Goal: Task Accomplishment & Management: Complete application form

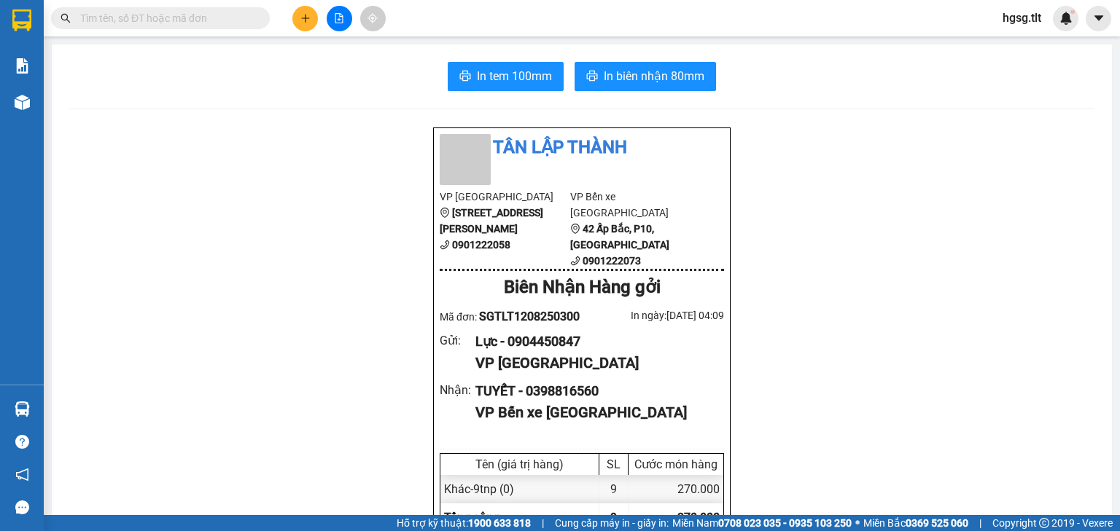
click at [1018, 23] on span "hgsg.tlt" at bounding box center [1022, 18] width 62 height 18
click at [1020, 35] on li "Đăng xuất" at bounding box center [1035, 45] width 93 height 23
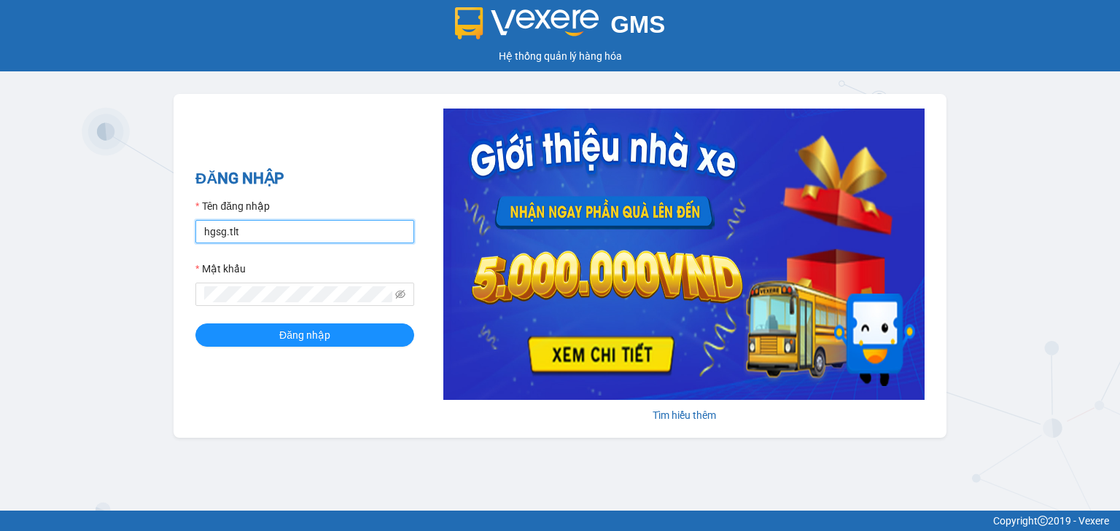
click at [300, 228] on input "hgsg.tlt" at bounding box center [304, 231] width 219 height 23
click at [300, 228] on input "hgsg.tltmm" at bounding box center [304, 231] width 219 height 23
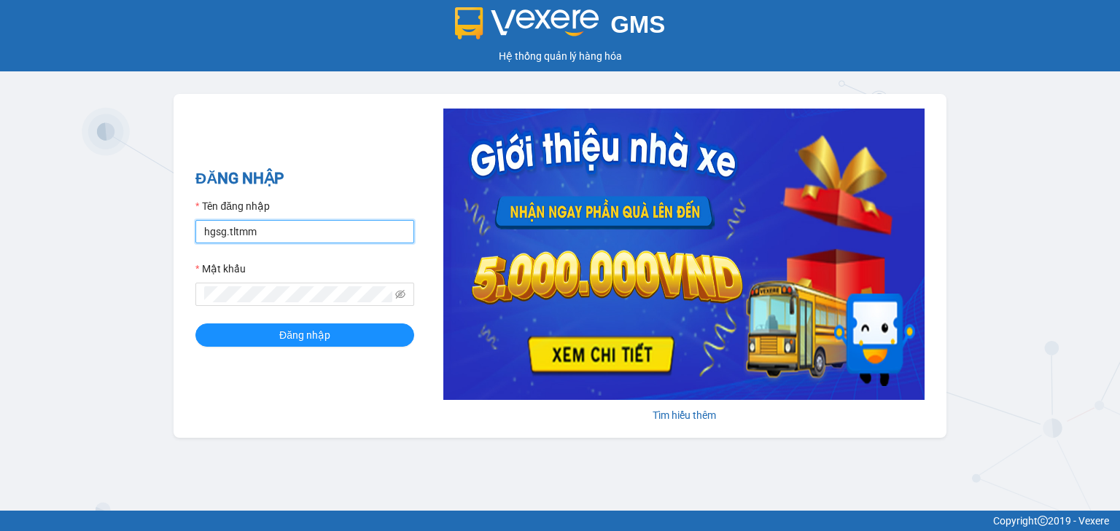
click at [300, 228] on input "hgsg.tltmm" at bounding box center [304, 231] width 219 height 23
click at [300, 228] on input "hgsg.m" at bounding box center [304, 231] width 219 height 23
type input "minhduc84.tlt"
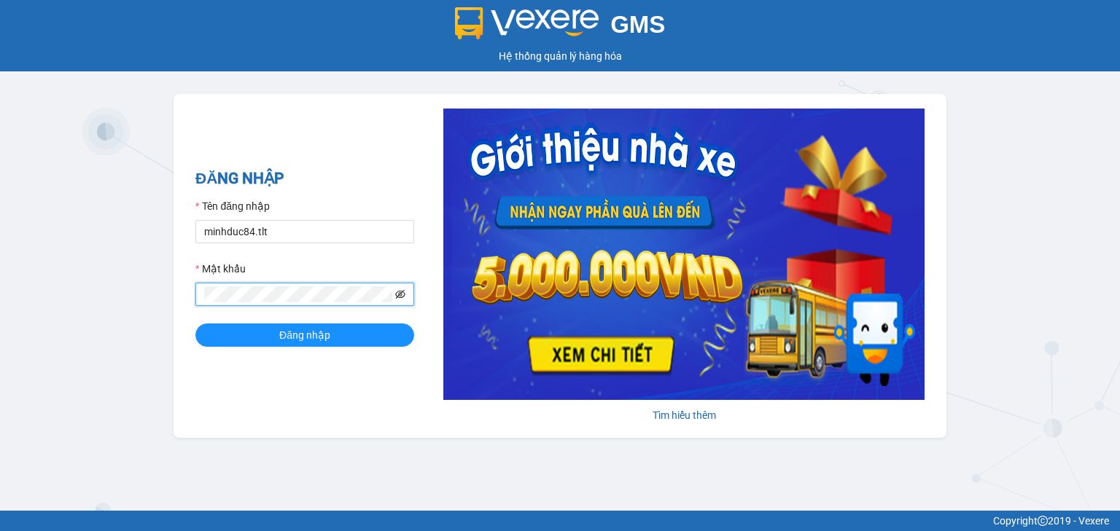
click at [398, 294] on icon "eye-invisible" at bounding box center [400, 294] width 10 height 9
click at [195, 324] on button "Đăng nhập" at bounding box center [304, 335] width 219 height 23
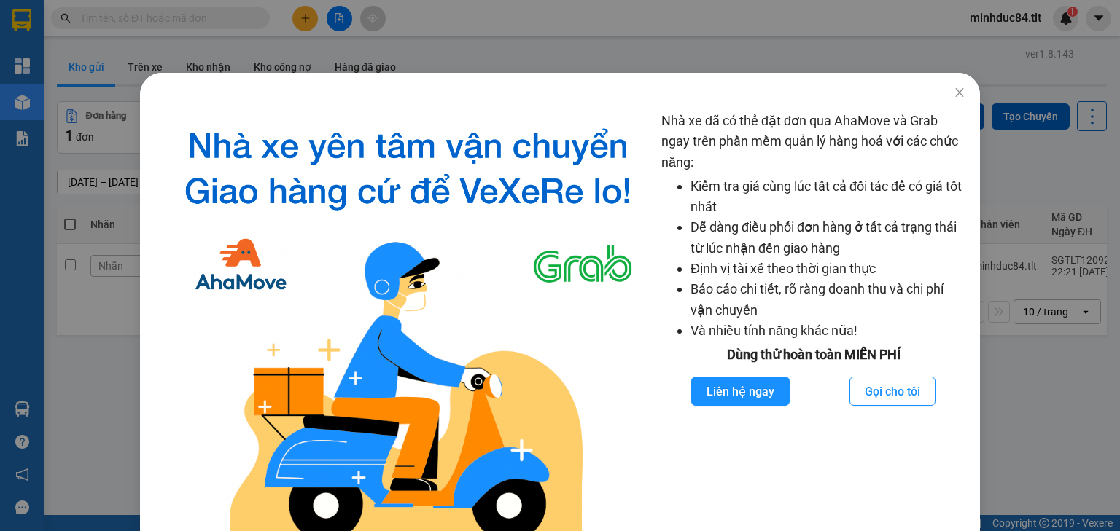
click at [1030, 163] on div "Nhà xe đã có thể đặt đơn qua AhaMove và Grab ngay trên phần mềm quản lý hàng ho…" at bounding box center [560, 265] width 1120 height 531
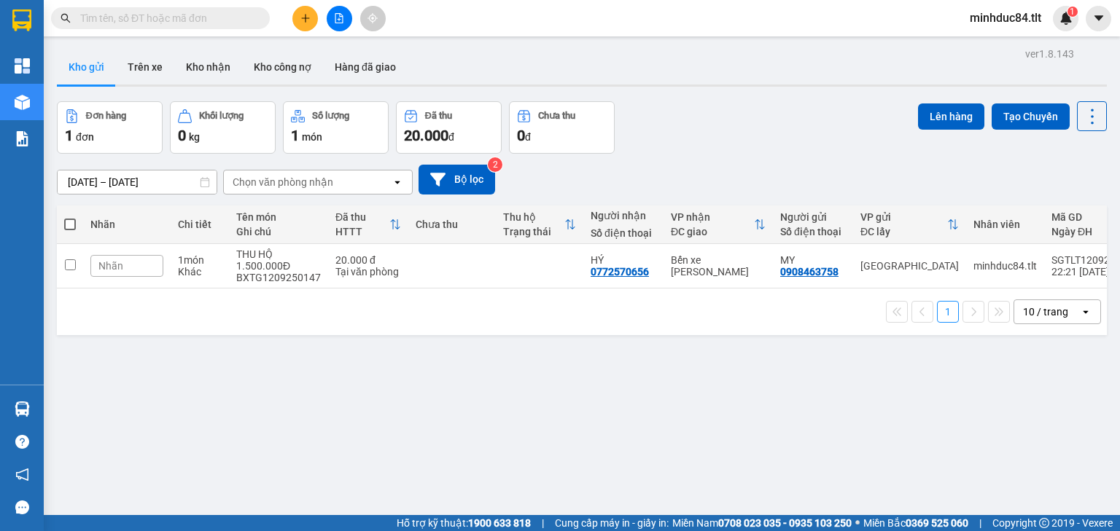
click at [1039, 311] on div "10 / trang" at bounding box center [1045, 312] width 45 height 15
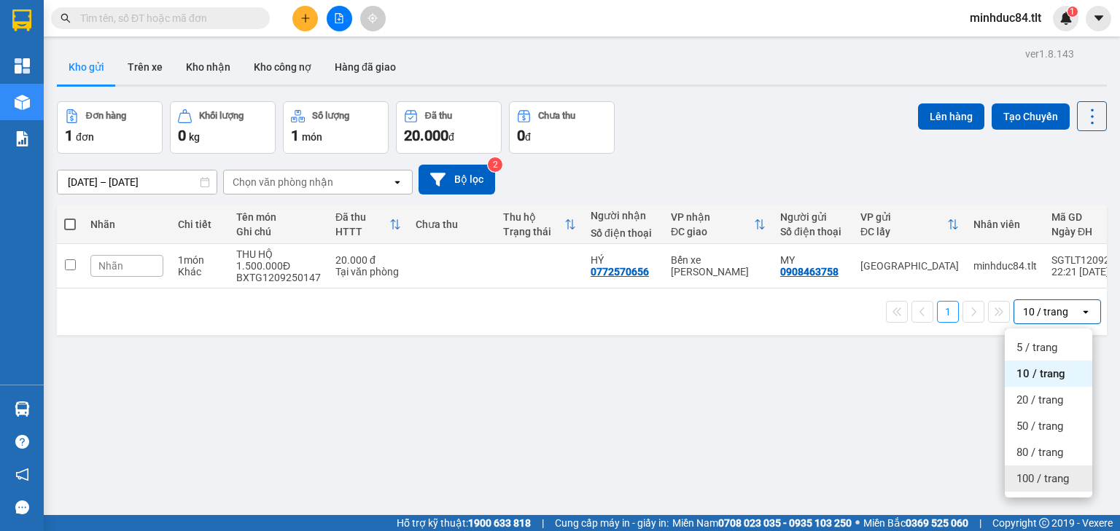
click at [1041, 481] on span "100 / trang" at bounding box center [1042, 479] width 52 height 15
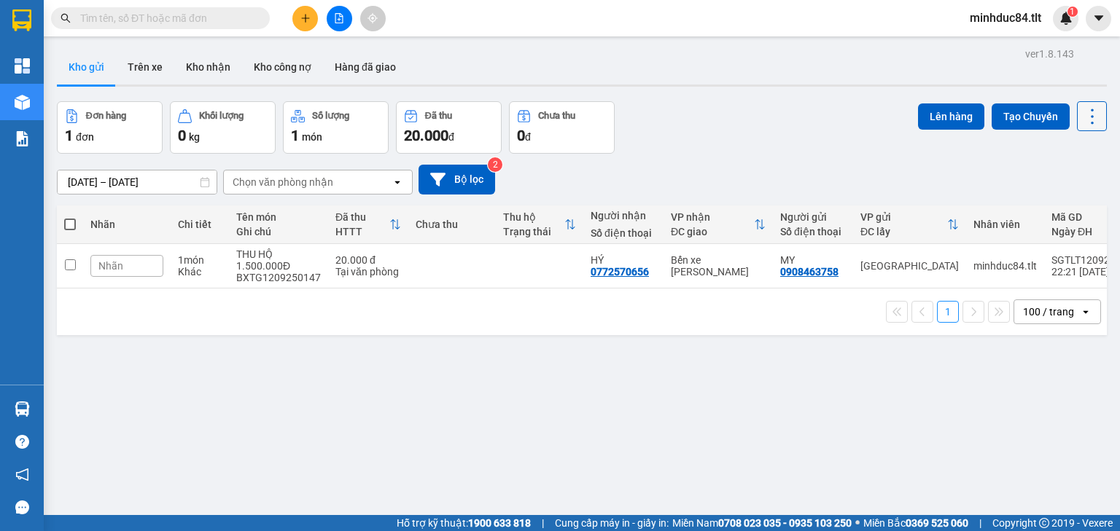
click at [1082, 122] on icon at bounding box center [1092, 116] width 20 height 20
click at [1078, 204] on span "Làm mới" at bounding box center [1062, 207] width 40 height 15
click at [1084, 117] on icon at bounding box center [1092, 116] width 20 height 20
click at [1067, 201] on span "Làm mới" at bounding box center [1062, 207] width 40 height 15
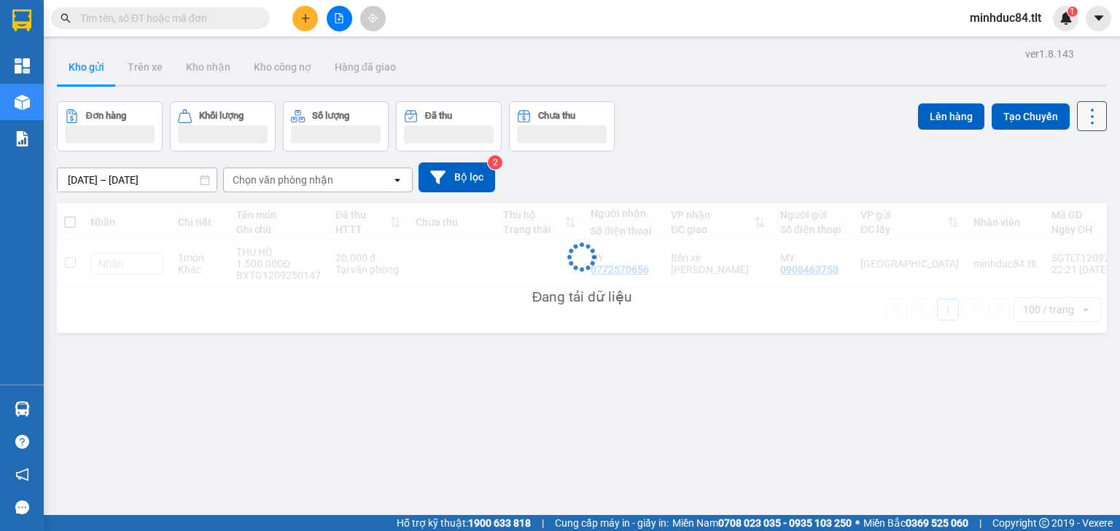
click at [1082, 114] on icon at bounding box center [1092, 116] width 20 height 20
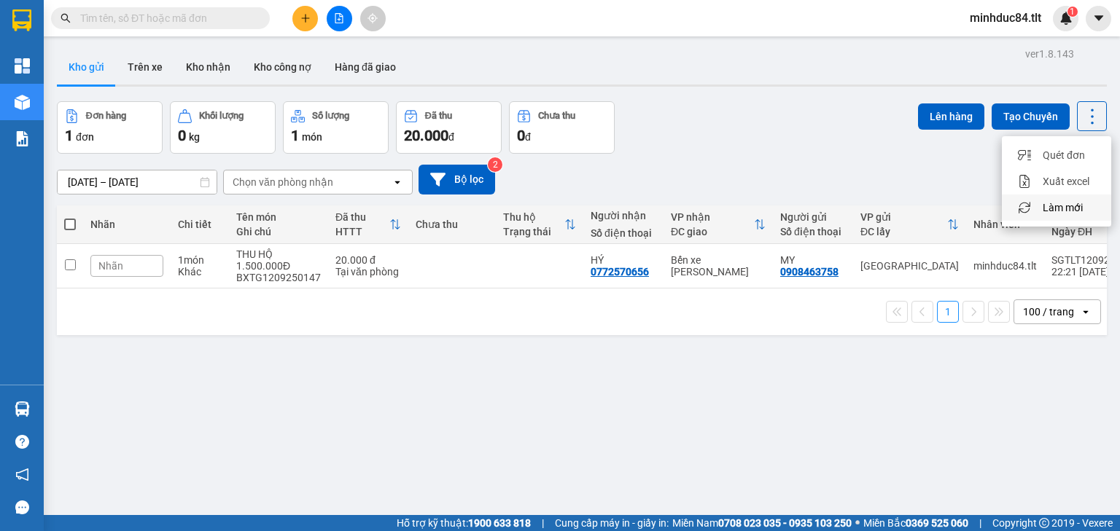
click at [1072, 206] on span "Làm mới" at bounding box center [1062, 207] width 40 height 15
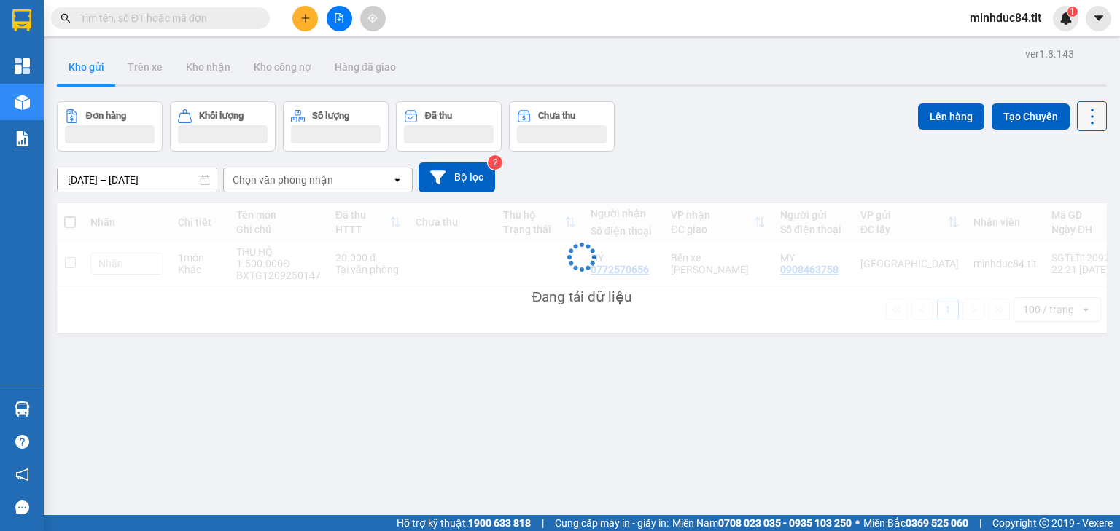
click at [1082, 123] on icon at bounding box center [1092, 116] width 20 height 20
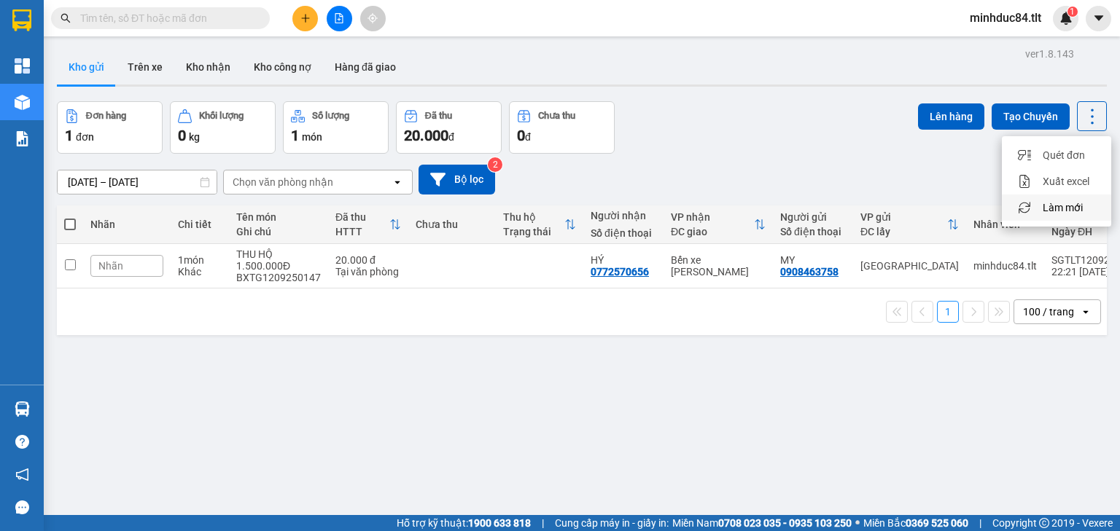
drag, startPoint x: 1061, startPoint y: 208, endPoint x: 999, endPoint y: 187, distance: 66.2
click at [1061, 208] on span "Làm mới" at bounding box center [1062, 207] width 40 height 15
click at [295, 15] on button at bounding box center [305, 19] width 26 height 26
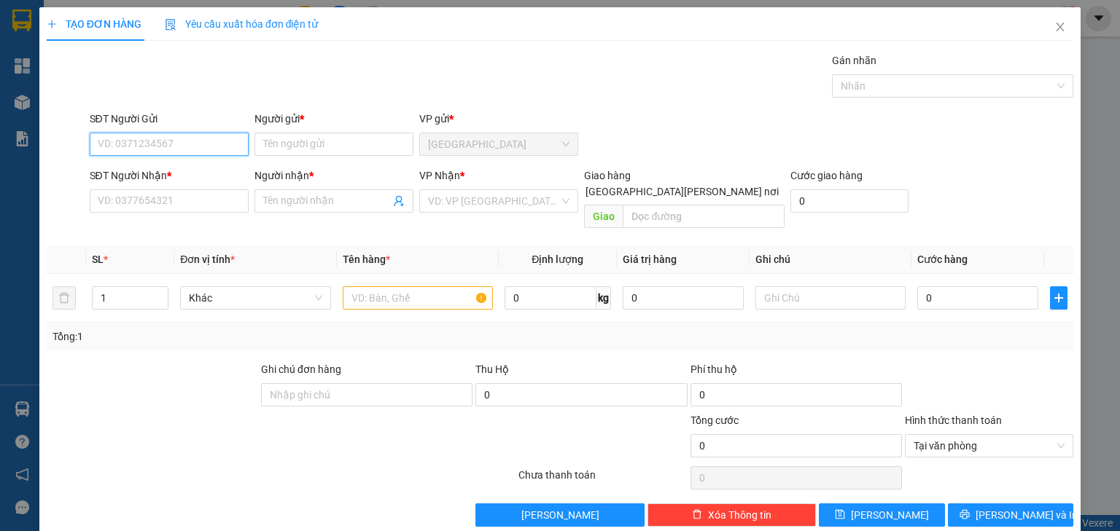
click at [168, 138] on input "SĐT Người Gửi" at bounding box center [169, 144] width 159 height 23
click at [157, 173] on div "0765880538 - QUỲNH" at bounding box center [170, 173] width 144 height 16
type input "0765880538"
type input "QUỲNH"
type input "0765880538"
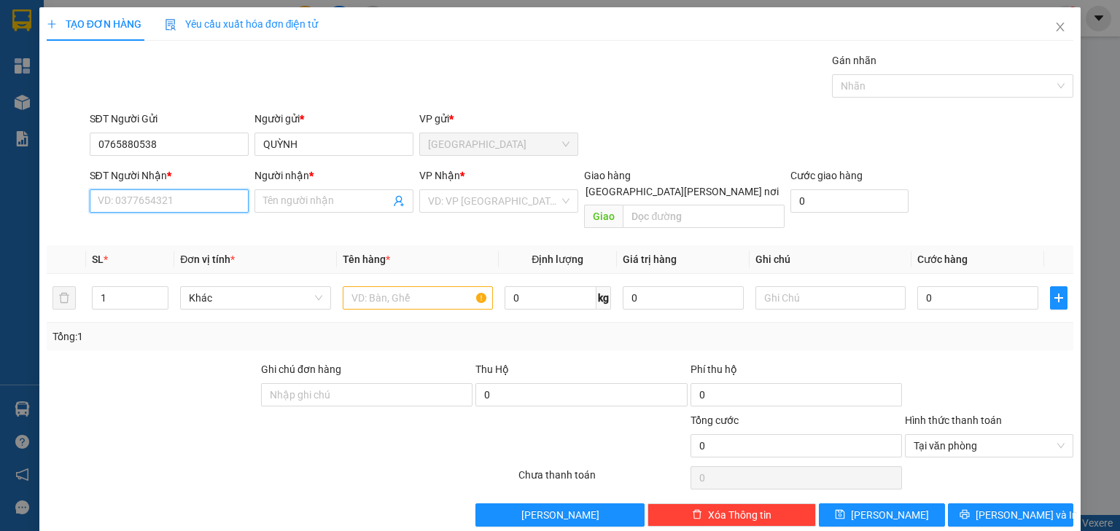
click at [155, 198] on input "SĐT Người Nhận *" at bounding box center [169, 201] width 159 height 23
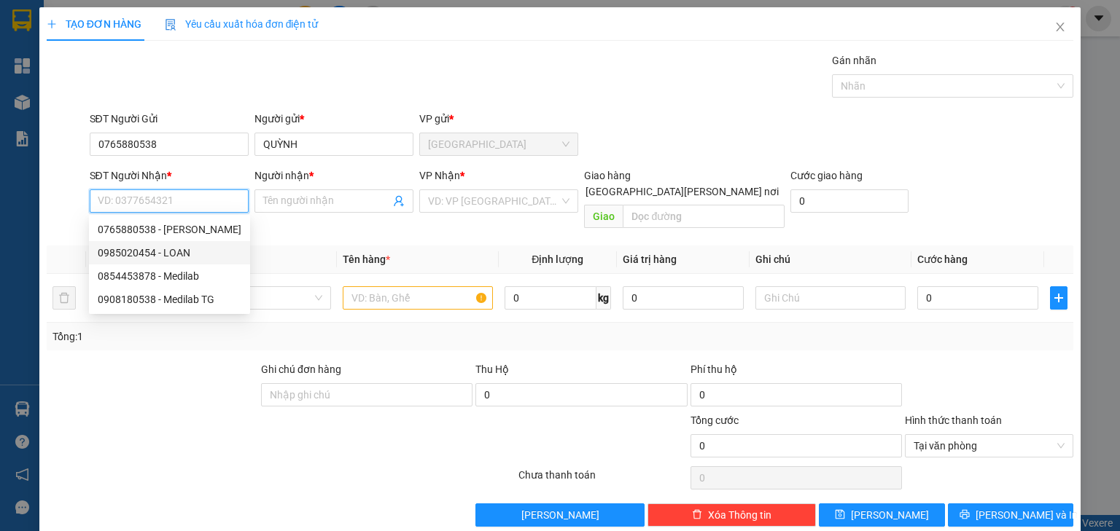
drag, startPoint x: 167, startPoint y: 251, endPoint x: 181, endPoint y: 247, distance: 14.5
click at [168, 251] on div "0985020454 - LOAN" at bounding box center [170, 253] width 144 height 16
type input "0985020454"
type input "LOAN"
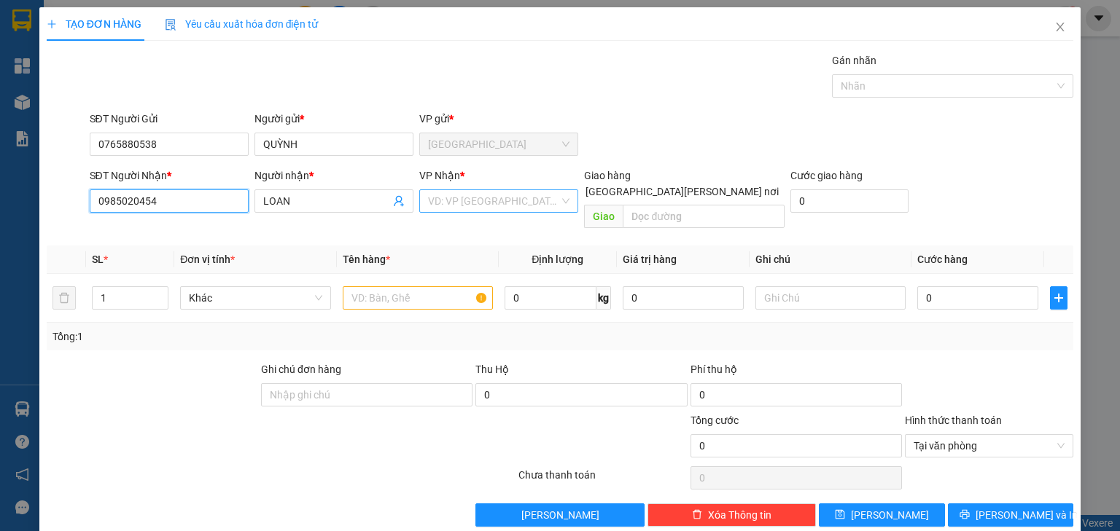
click at [421, 206] on div "VD: VP Sài Gòn" at bounding box center [498, 201] width 159 height 23
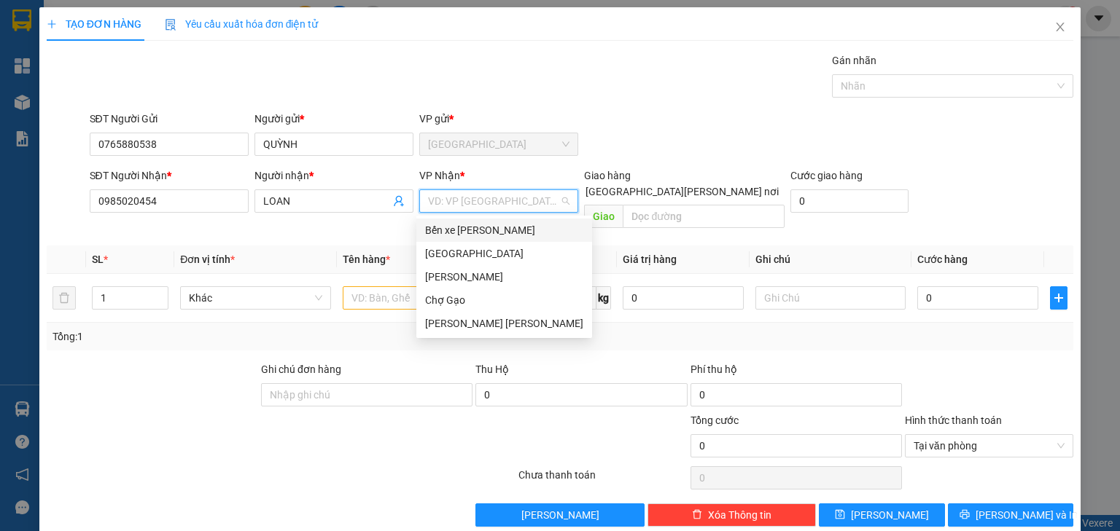
click at [428, 205] on input "search" at bounding box center [493, 201] width 131 height 22
click at [457, 297] on div "Chợ Gạo" at bounding box center [504, 300] width 158 height 16
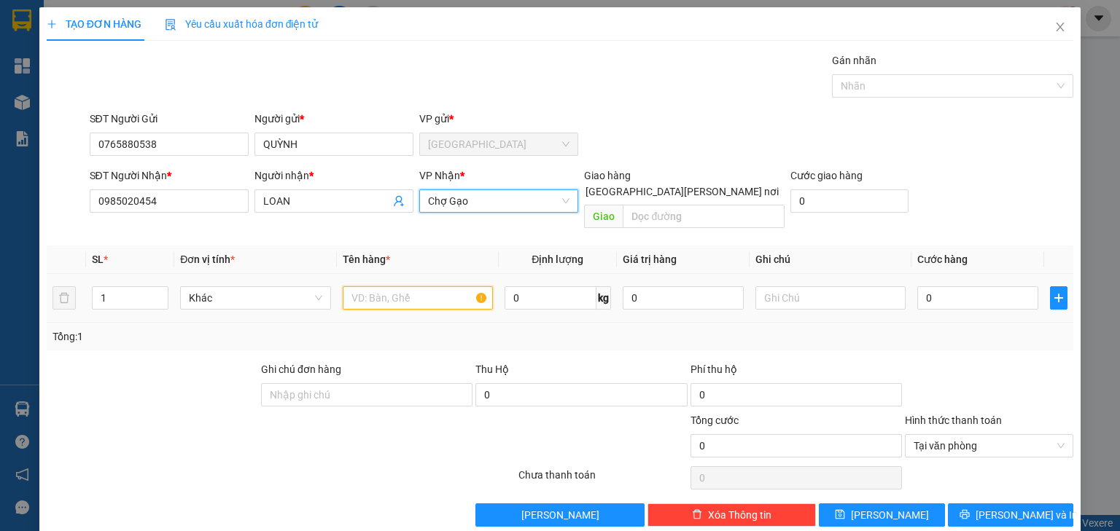
click at [414, 286] on input "text" at bounding box center [418, 297] width 150 height 23
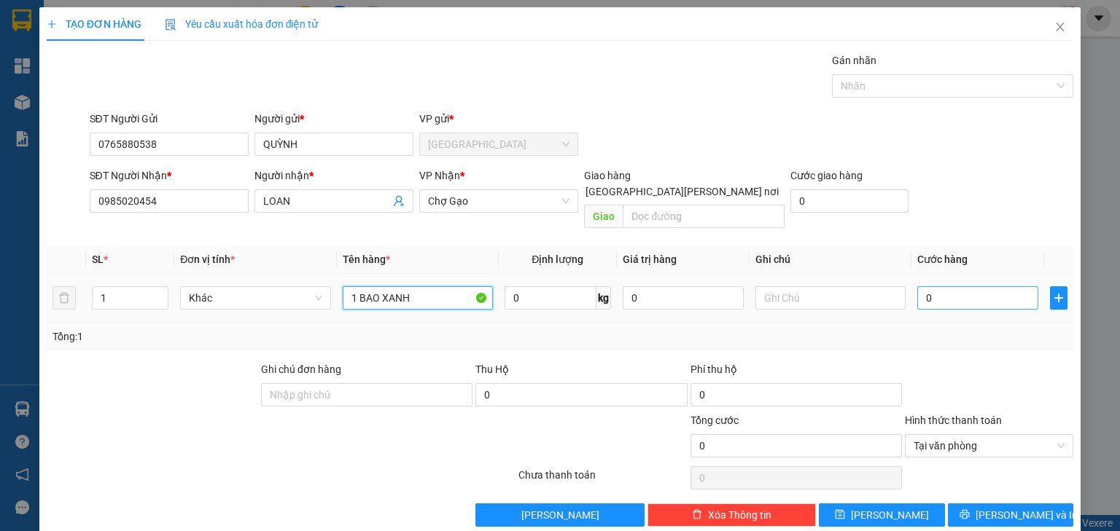
type input "1 BAO XANH"
click at [980, 286] on input "0" at bounding box center [977, 297] width 121 height 23
type input "3"
type input "35"
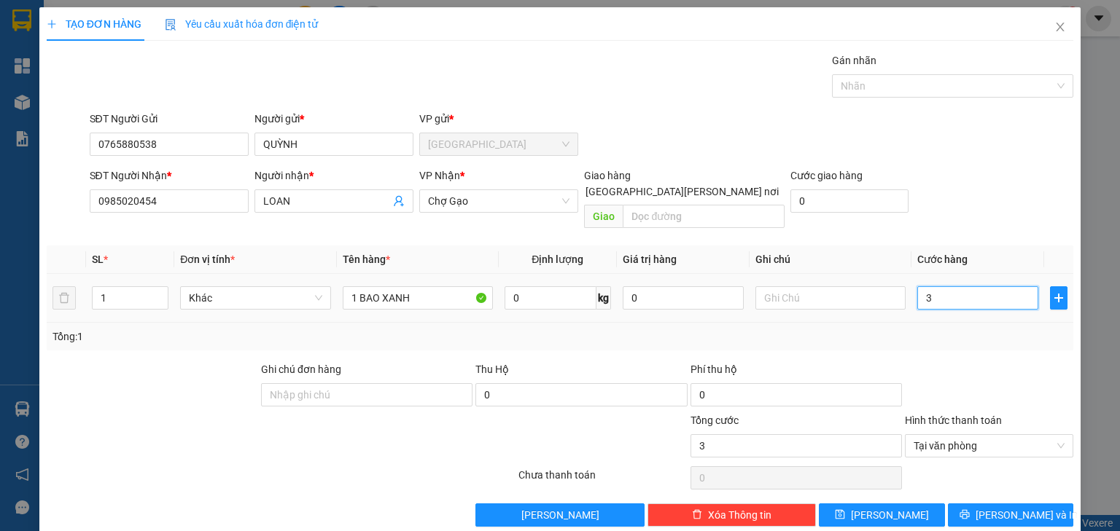
type input "35"
type input "35.000"
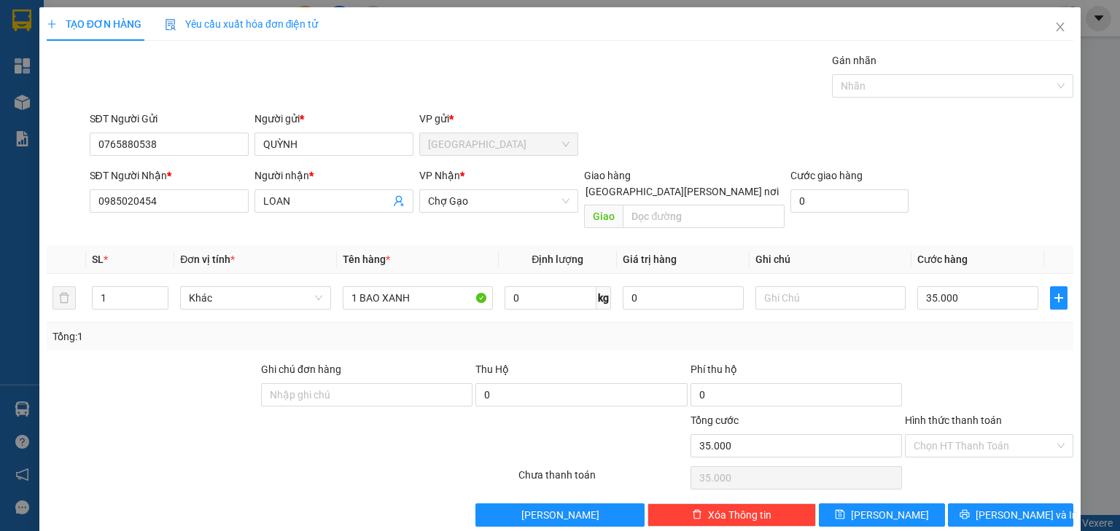
click at [997, 362] on div at bounding box center [988, 387] width 171 height 51
click at [1003, 507] on span "Lưu và In" at bounding box center [1026, 515] width 102 height 16
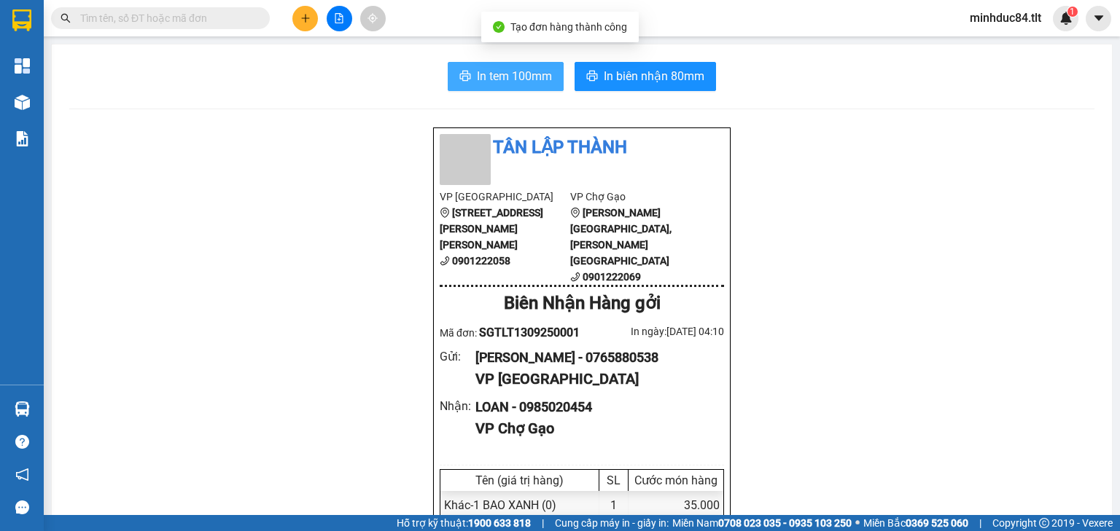
click at [522, 78] on span "In tem 100mm" at bounding box center [514, 76] width 75 height 18
click at [297, 17] on button at bounding box center [305, 19] width 26 height 26
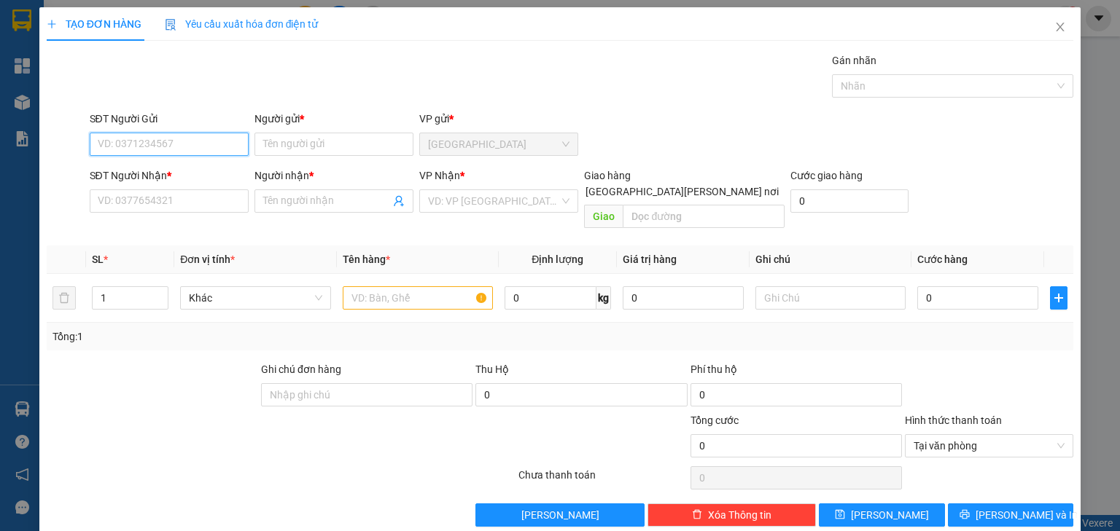
click at [168, 140] on input "SĐT Người Gửi" at bounding box center [169, 144] width 159 height 23
drag, startPoint x: 152, startPoint y: 168, endPoint x: 155, endPoint y: 178, distance: 9.7
click at [154, 168] on div "0908255404 - HOÀNG" at bounding box center [170, 173] width 144 height 16
type input "0908255404"
type input "HOÀNG"
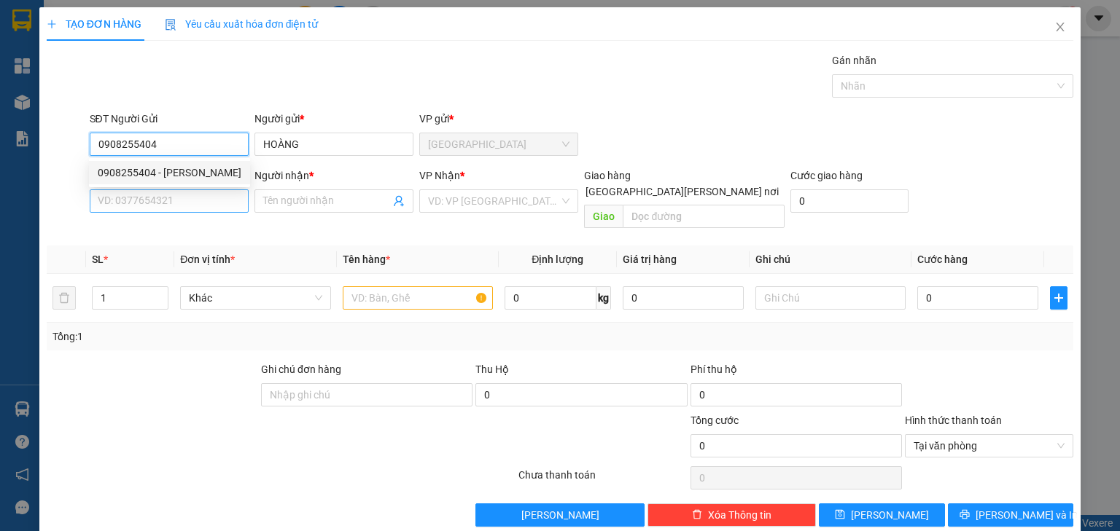
type input "0908255404"
click at [157, 198] on input "SĐT Người Nhận *" at bounding box center [169, 201] width 159 height 23
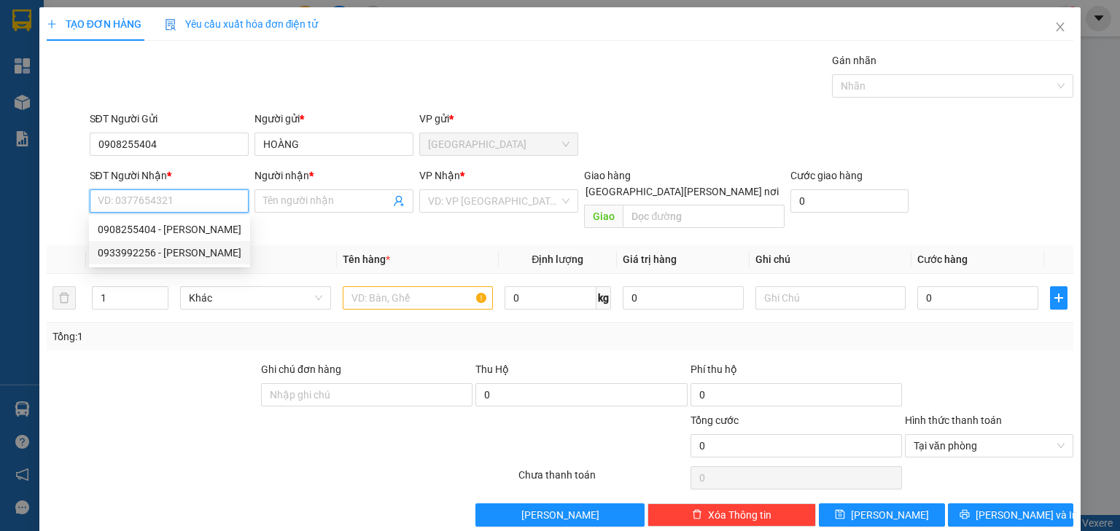
click at [155, 253] on div "0933992256 - QUANG" at bounding box center [170, 253] width 144 height 16
type input "0933992256"
type input "QUANG"
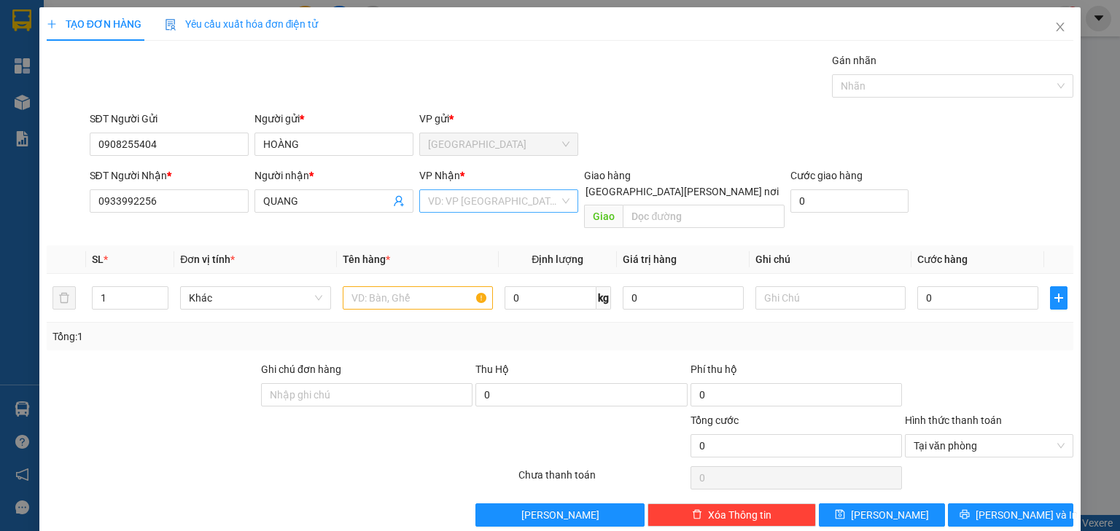
click at [449, 206] on input "search" at bounding box center [493, 201] width 131 height 22
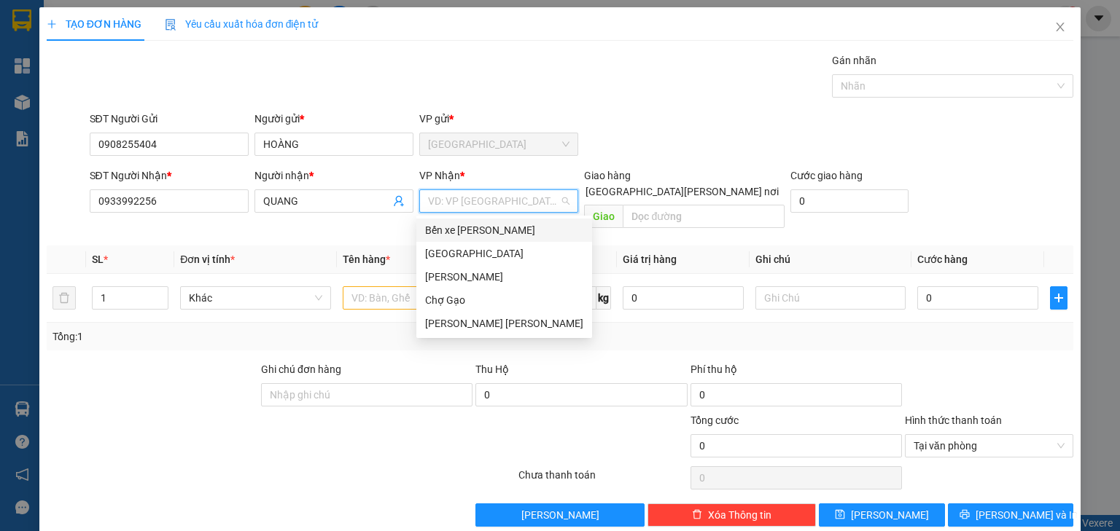
click at [449, 227] on div "Bến xe [GEOGRAPHIC_DATA]" at bounding box center [504, 230] width 158 height 16
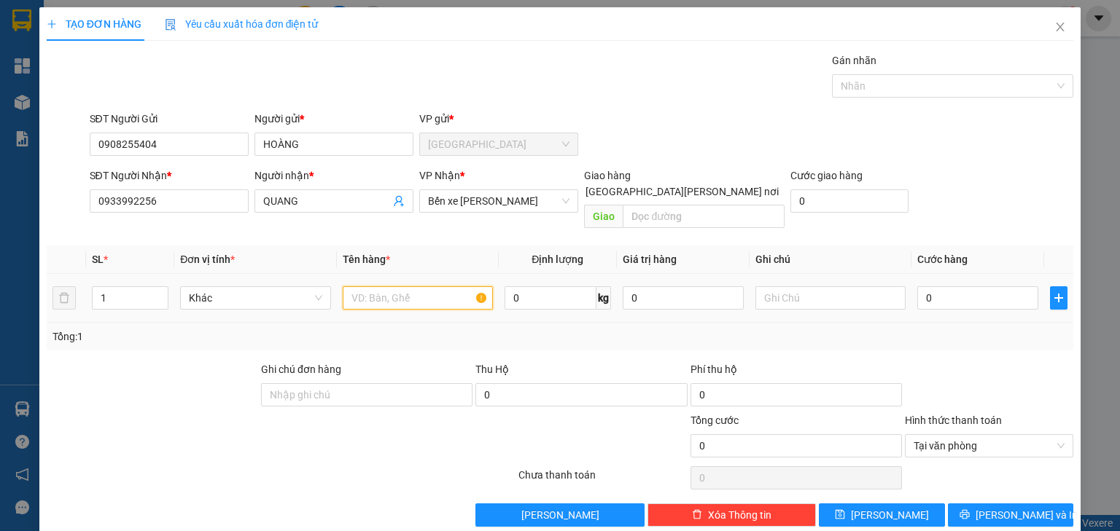
click at [379, 286] on input "text" at bounding box center [418, 297] width 150 height 23
type input "1 T MOST"
click at [980, 286] on input "0" at bounding box center [977, 297] width 121 height 23
type input "3"
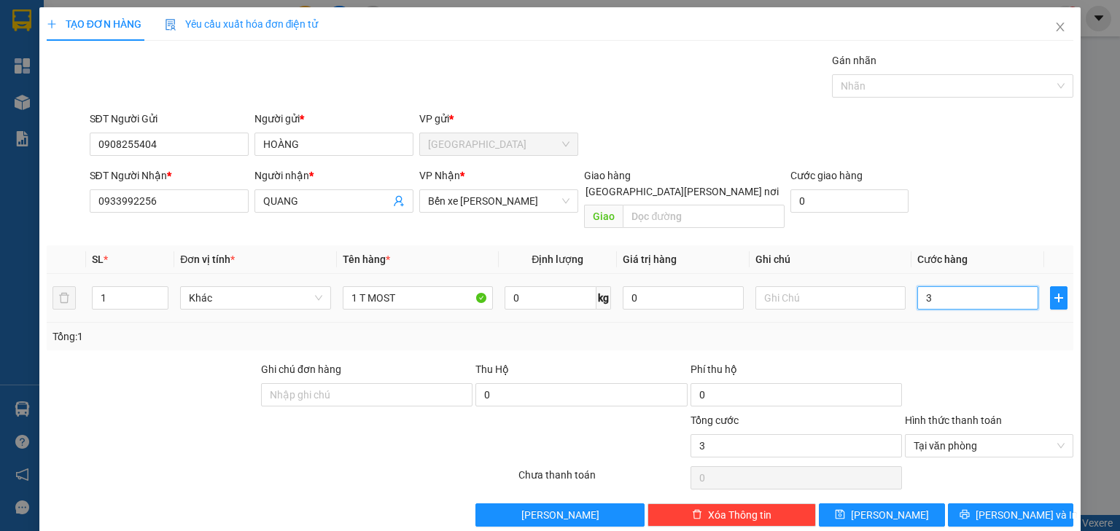
type input "30"
type input "30.000"
click at [1012, 507] on span "Lưu và In" at bounding box center [1026, 515] width 102 height 16
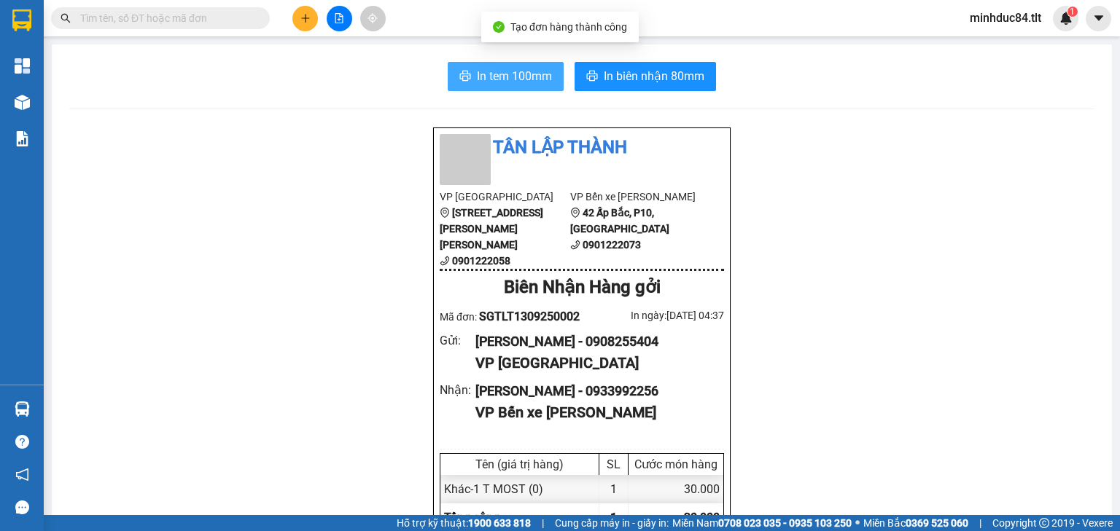
click at [501, 79] on span "In tem 100mm" at bounding box center [514, 76] width 75 height 18
click at [302, 26] on button at bounding box center [305, 19] width 26 height 26
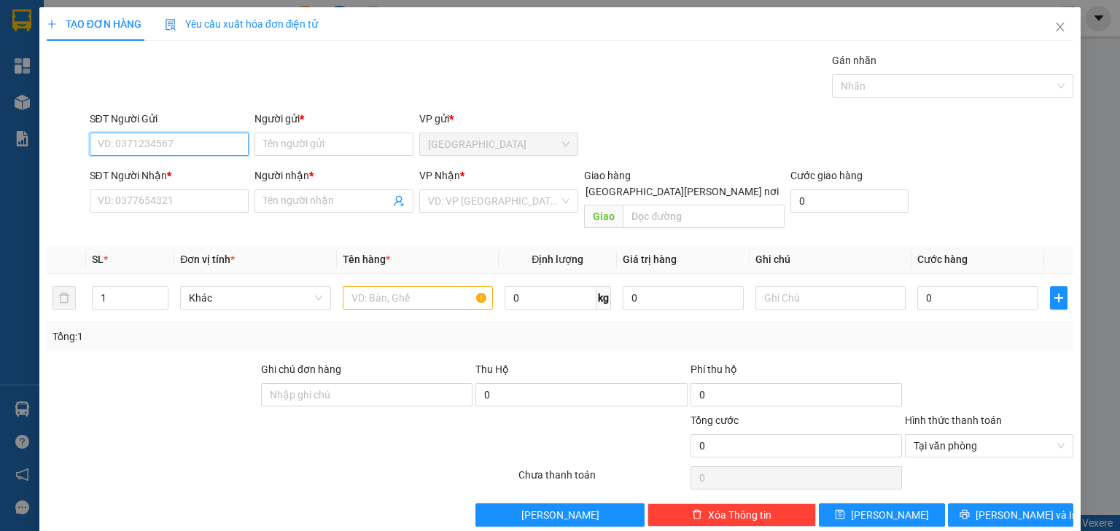
click at [155, 147] on input "SĐT Người Gửi" at bounding box center [169, 144] width 159 height 23
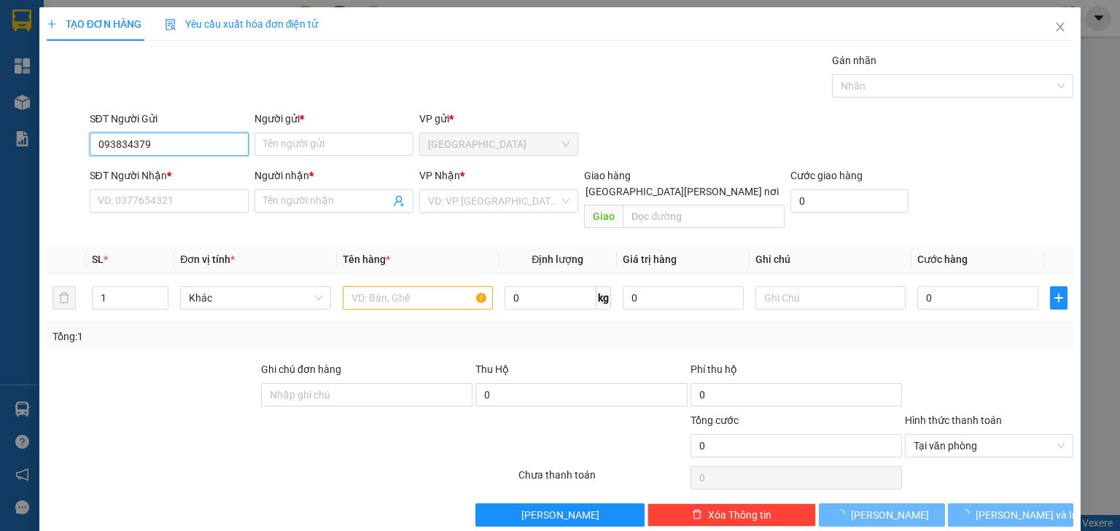
type input "0938343796"
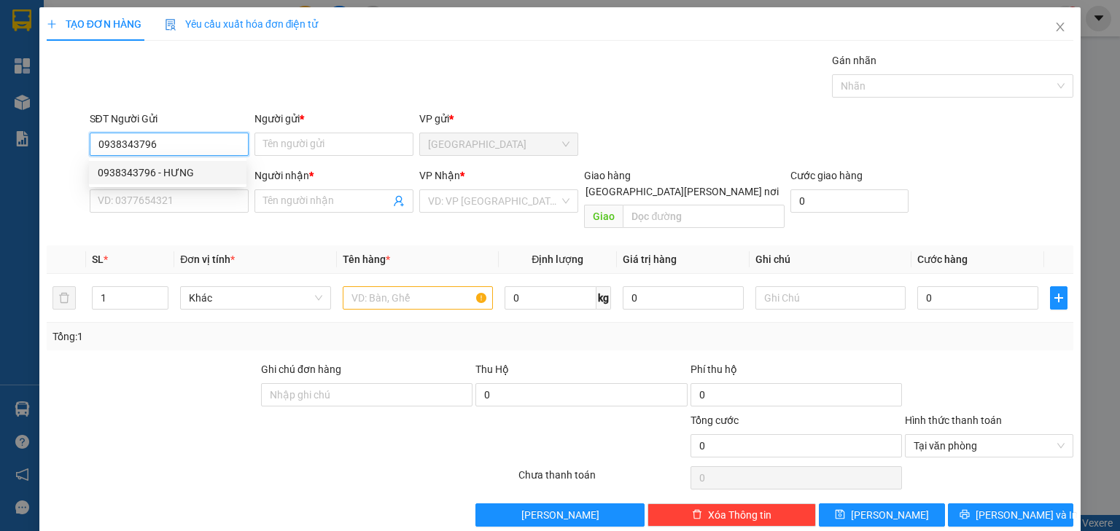
click at [168, 176] on div "0938343796 - HƯNG" at bounding box center [168, 173] width 140 height 16
type input "HƯNG"
type input "0938343796"
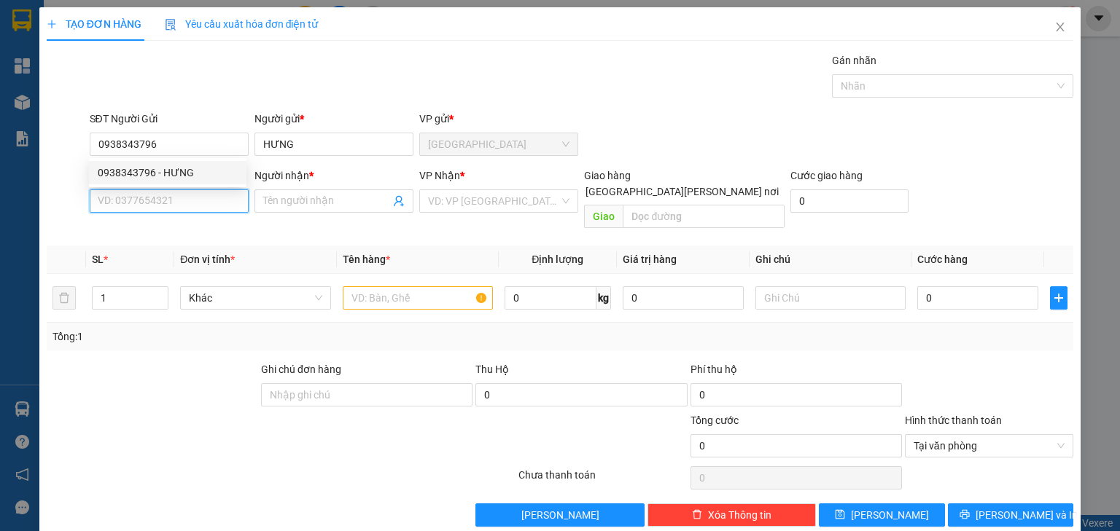
click at [168, 191] on input "SĐT Người Nhận *" at bounding box center [169, 201] width 159 height 23
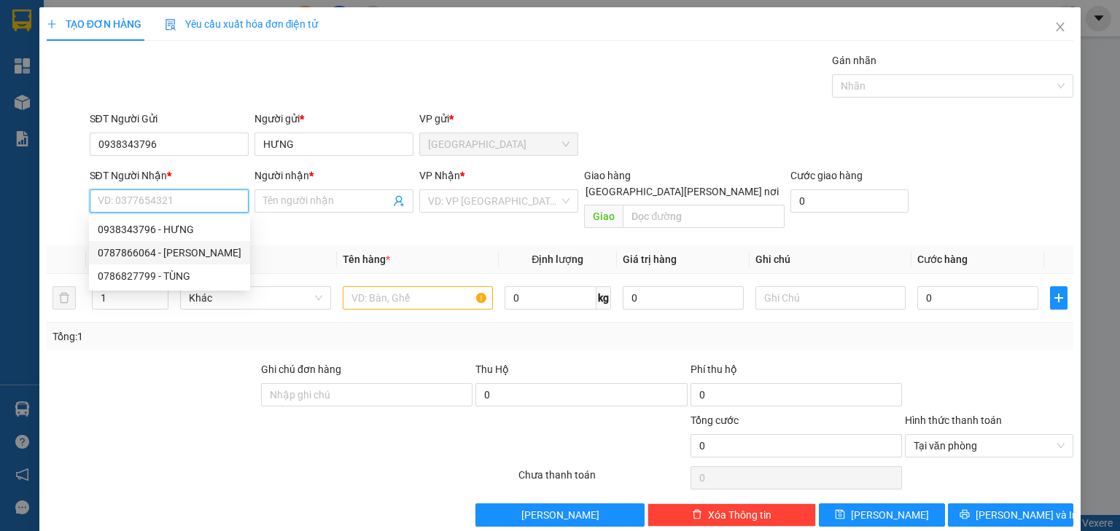
drag, startPoint x: 170, startPoint y: 252, endPoint x: 329, endPoint y: 230, distance: 161.1
click at [171, 252] on div "0787866064 - THANH" at bounding box center [170, 253] width 144 height 16
type input "0787866064"
type input "THANH"
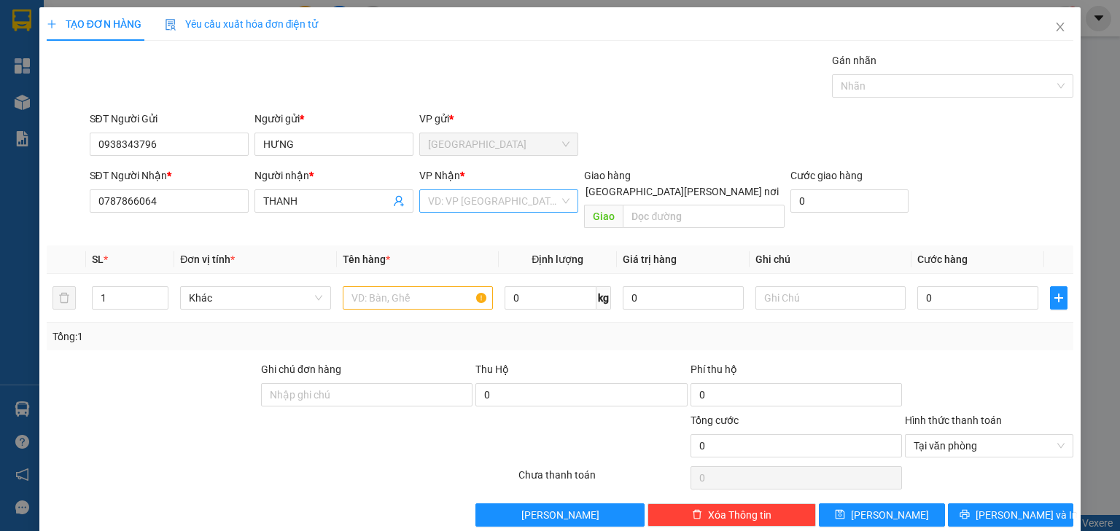
drag, startPoint x: 437, startPoint y: 204, endPoint x: 443, endPoint y: 210, distance: 8.8
click at [437, 203] on input "search" at bounding box center [493, 201] width 131 height 22
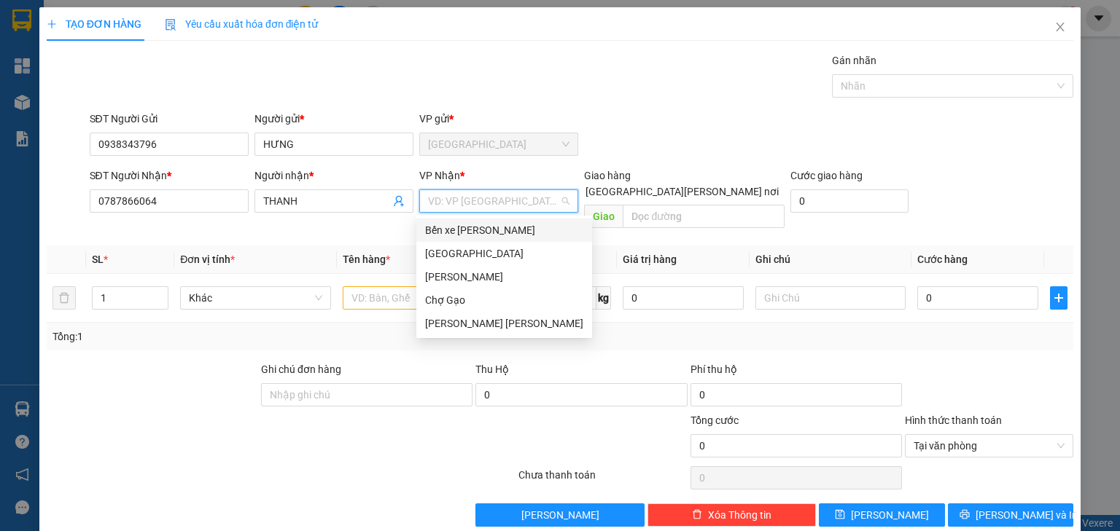
click at [449, 216] on body "Kết quả tìm kiếm ( 0 ) Bộ lọc No Data minhduc84.tlt 1 Tổng Quan Kho hàng mới Bá…" at bounding box center [560, 265] width 1120 height 531
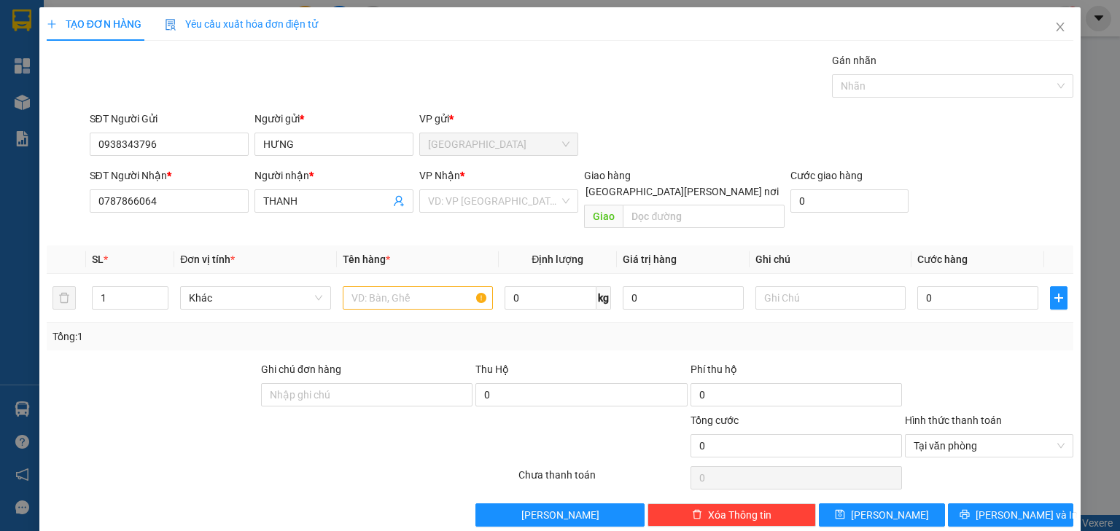
drag, startPoint x: 438, startPoint y: 201, endPoint x: 449, endPoint y: 226, distance: 27.1
click at [439, 201] on input "search" at bounding box center [493, 201] width 131 height 22
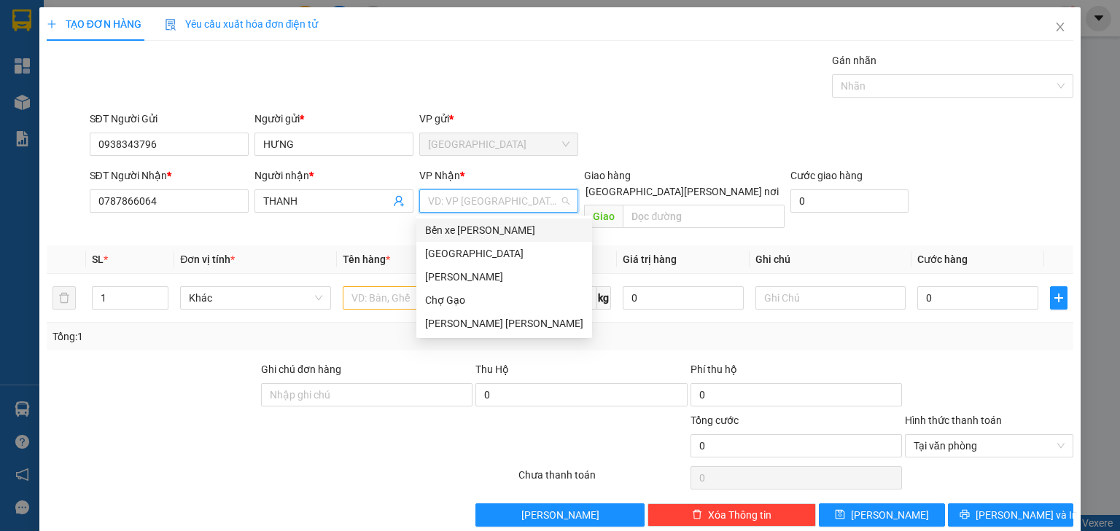
click at [453, 233] on div "Bến xe [GEOGRAPHIC_DATA]" at bounding box center [504, 230] width 158 height 16
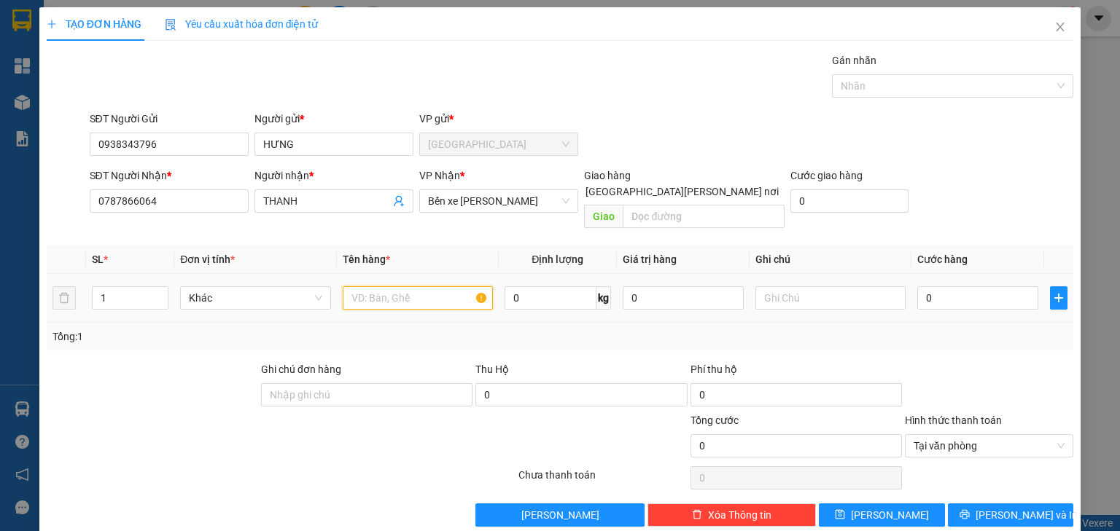
click at [400, 292] on input "text" at bounding box center [418, 297] width 150 height 23
type input "1 KT MOST"
click at [917, 287] on input "0" at bounding box center [977, 297] width 121 height 23
type input "3"
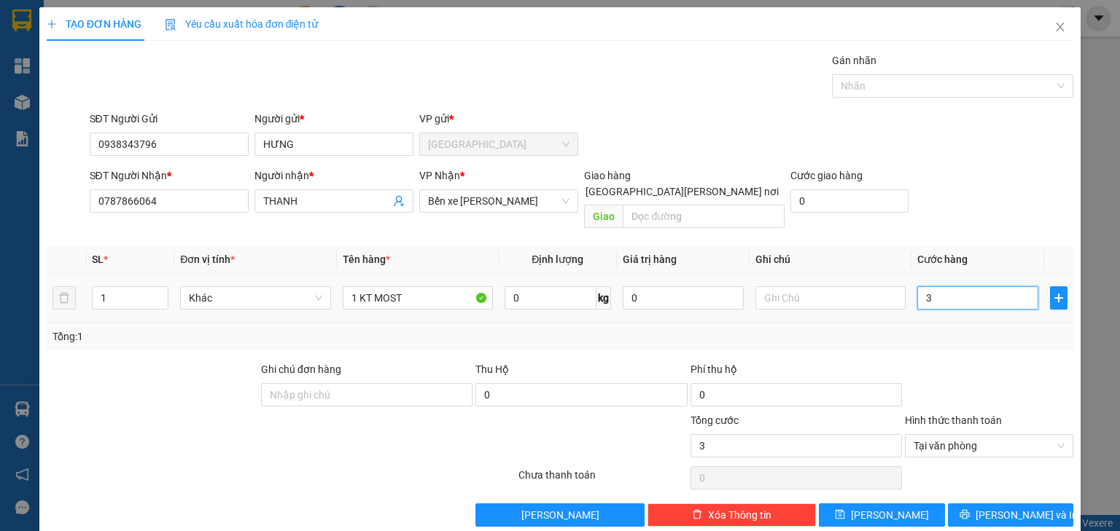
type input "35"
drag, startPoint x: 1054, startPoint y: 426, endPoint x: 1027, endPoint y: 461, distance: 44.8
type input "35.000"
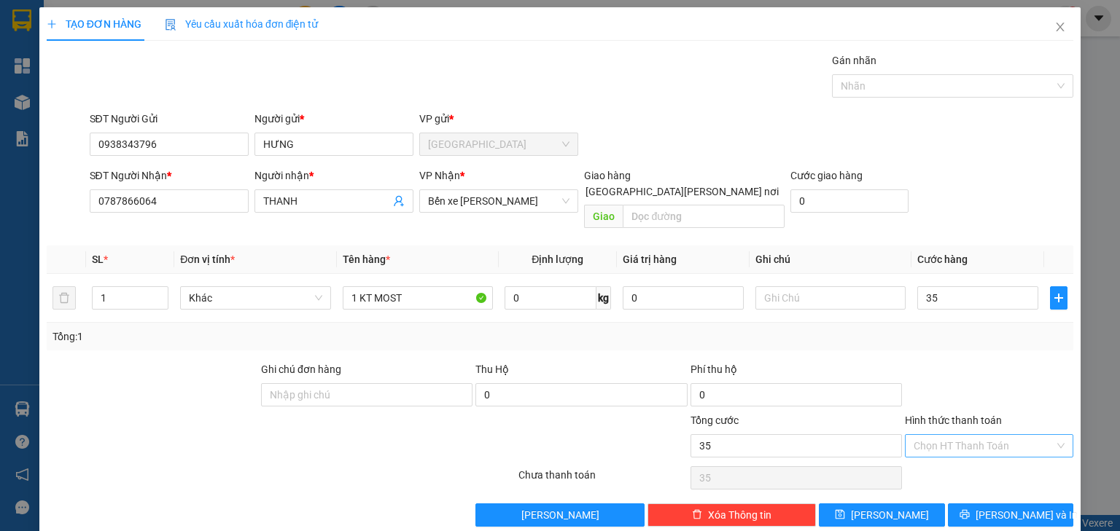
type input "35.000"
drag, startPoint x: 1014, startPoint y: 485, endPoint x: 1013, endPoint y: 493, distance: 7.3
click at [1014, 488] on div "Transit Pickup Surcharge Ids Transit Deliver Surcharge Ids Transit Deliver Surc…" at bounding box center [560, 289] width 1026 height 475
click at [1013, 507] on span "Lưu và In" at bounding box center [1026, 515] width 102 height 16
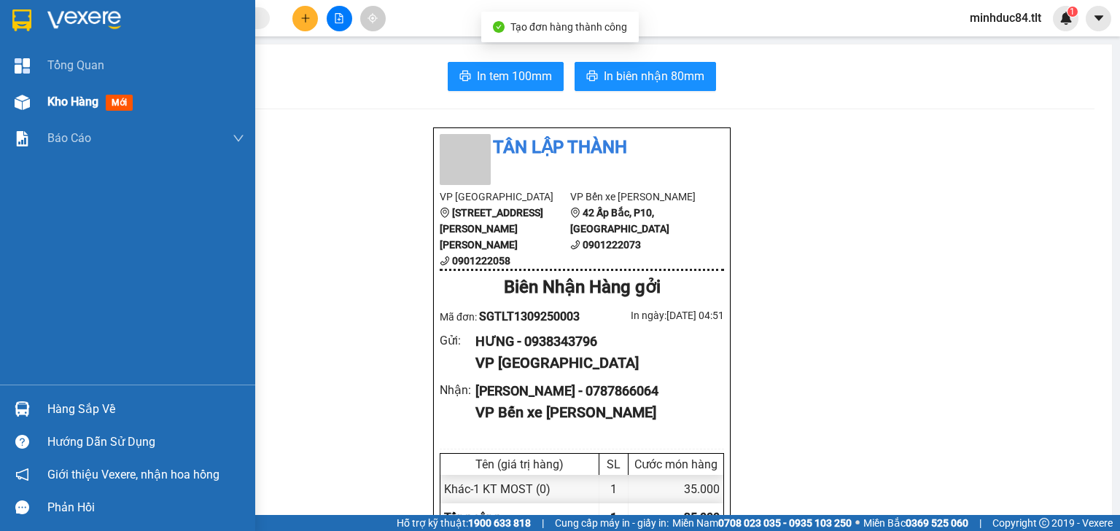
click at [87, 99] on span "Kho hàng" at bounding box center [72, 102] width 51 height 14
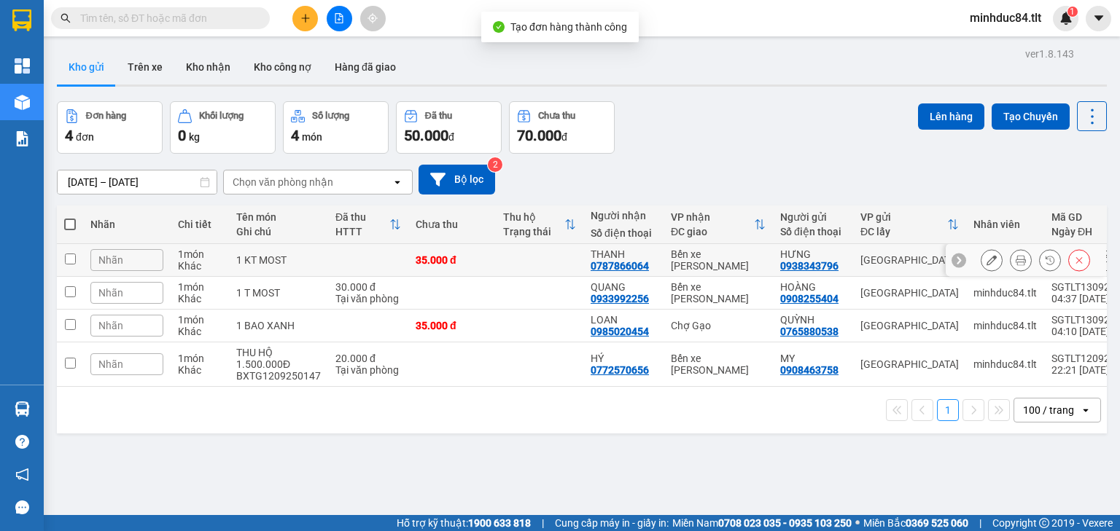
click at [986, 257] on icon at bounding box center [991, 260] width 10 height 10
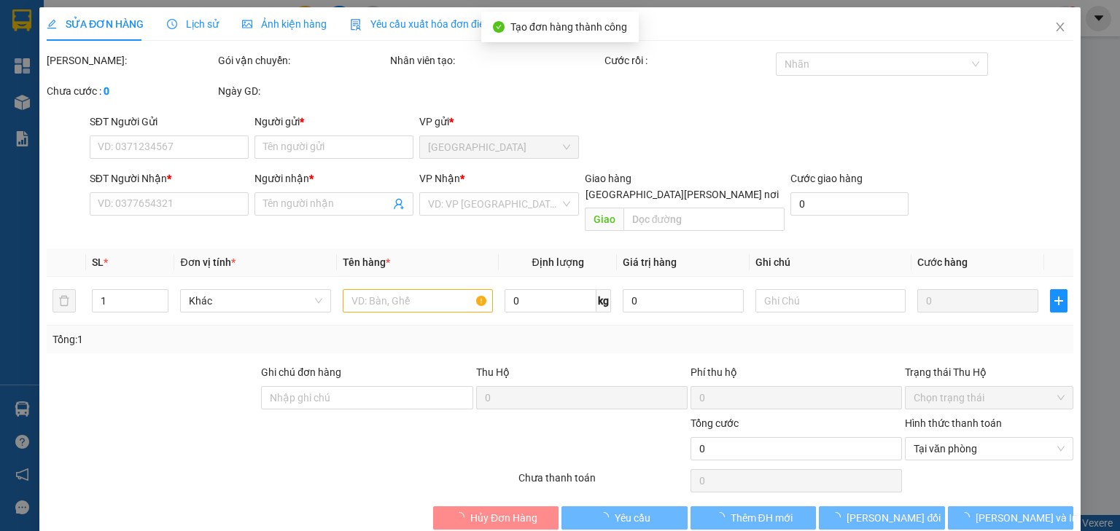
type input "0938343796"
type input "HƯNG"
type input "0787866064"
type input "THANH"
type input "35.000"
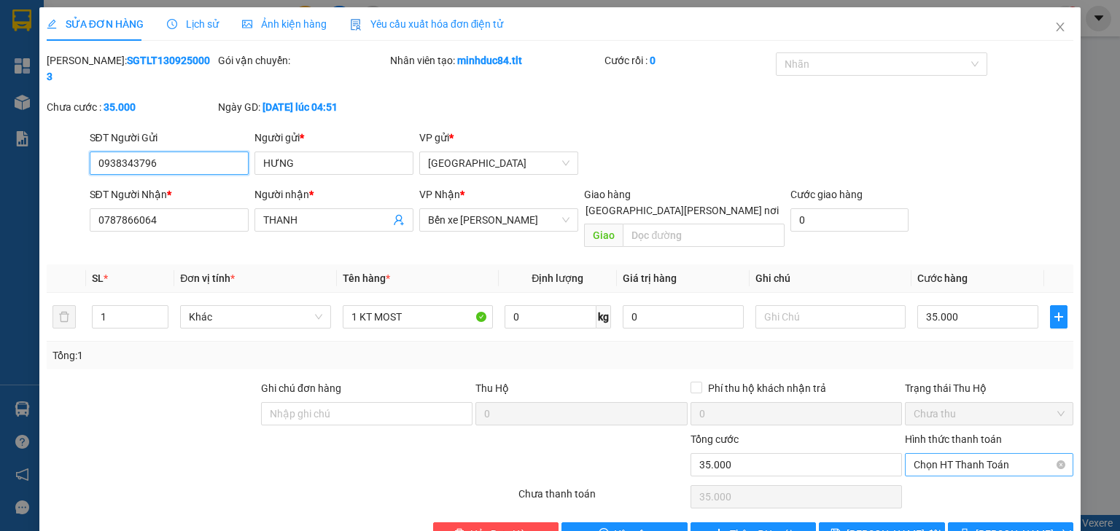
click at [941, 454] on span "Chọn HT Thanh Toán" at bounding box center [988, 465] width 151 height 22
click at [951, 456] on div "Tại văn phòng" at bounding box center [981, 461] width 150 height 16
type input "0"
click at [918, 523] on button "Lưu thay đổi" at bounding box center [882, 534] width 126 height 23
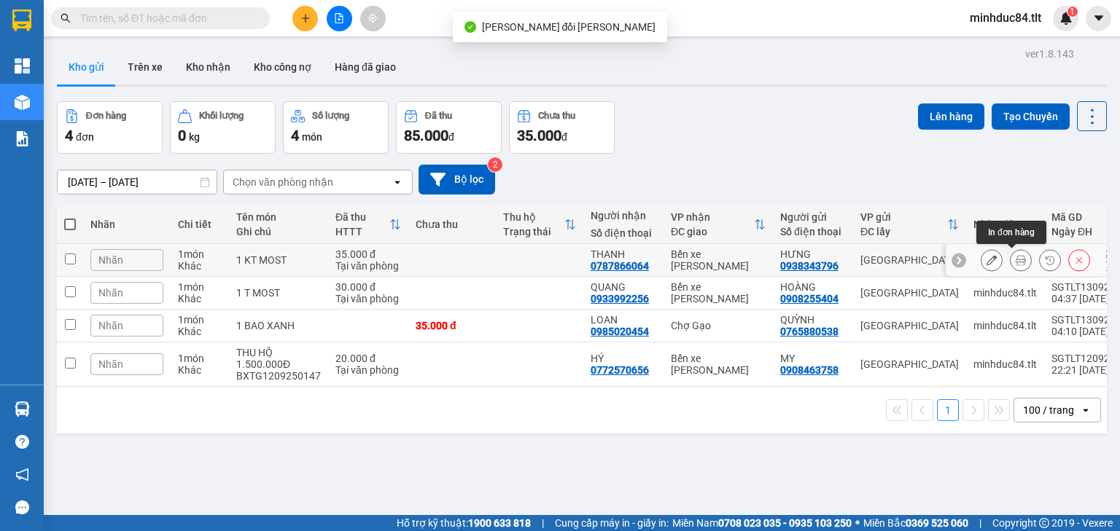
click at [1015, 259] on icon at bounding box center [1020, 260] width 10 height 10
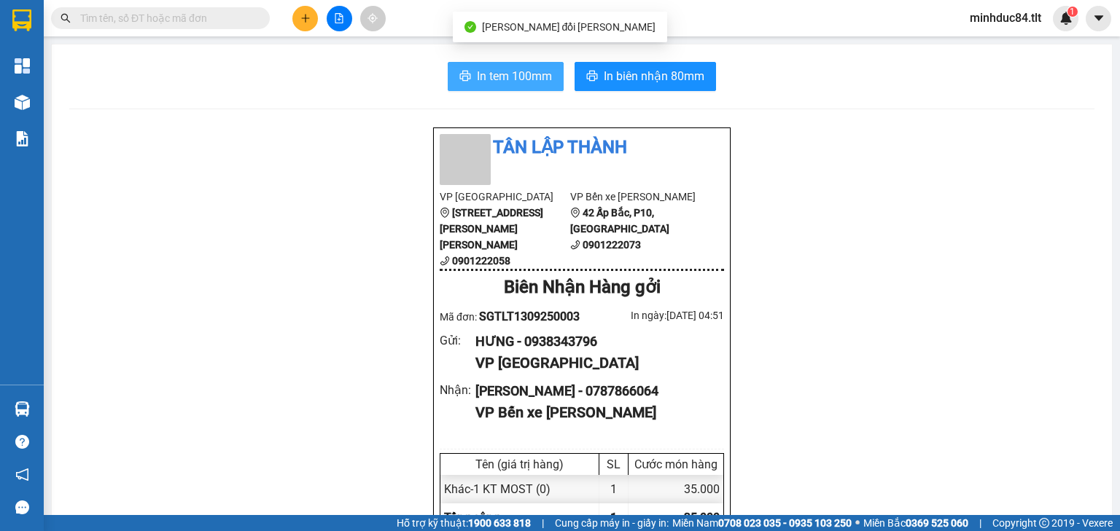
click at [504, 73] on span "In tem 100mm" at bounding box center [514, 76] width 75 height 18
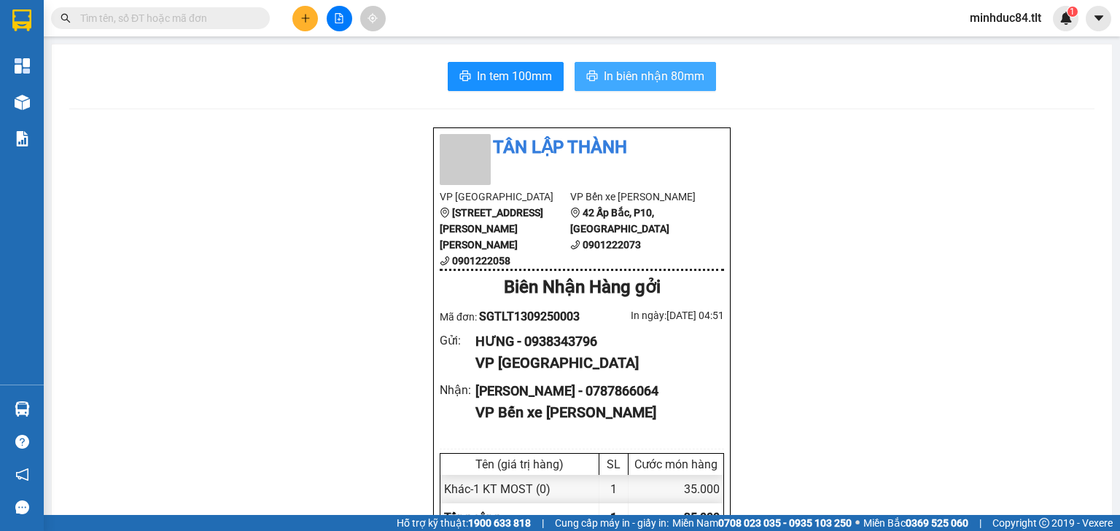
click at [630, 77] on span "In biên nhận 80mm" at bounding box center [654, 76] width 101 height 18
click at [305, 22] on icon "plus" at bounding box center [305, 18] width 1 height 8
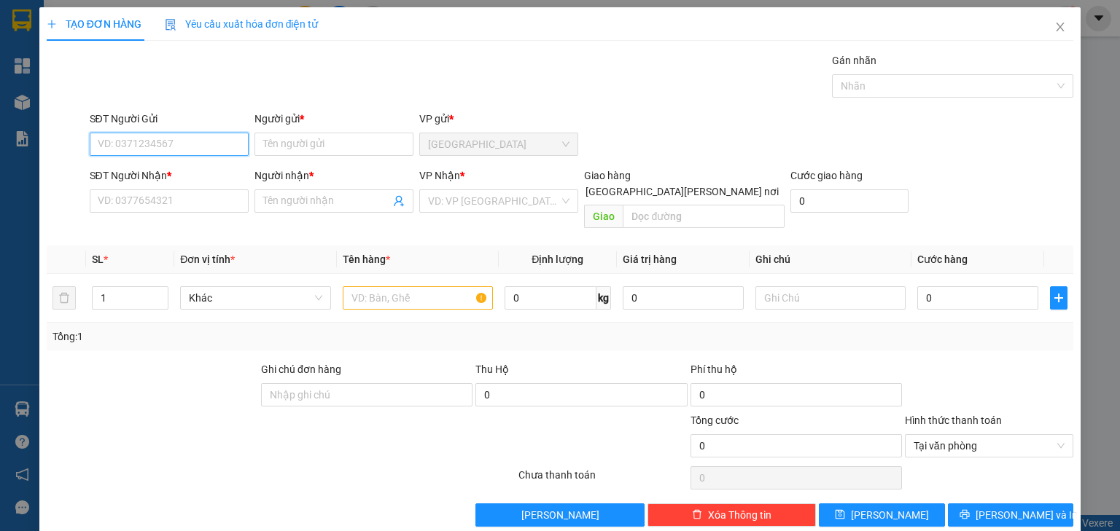
click at [146, 151] on input "SĐT Người Gửi" at bounding box center [169, 144] width 159 height 23
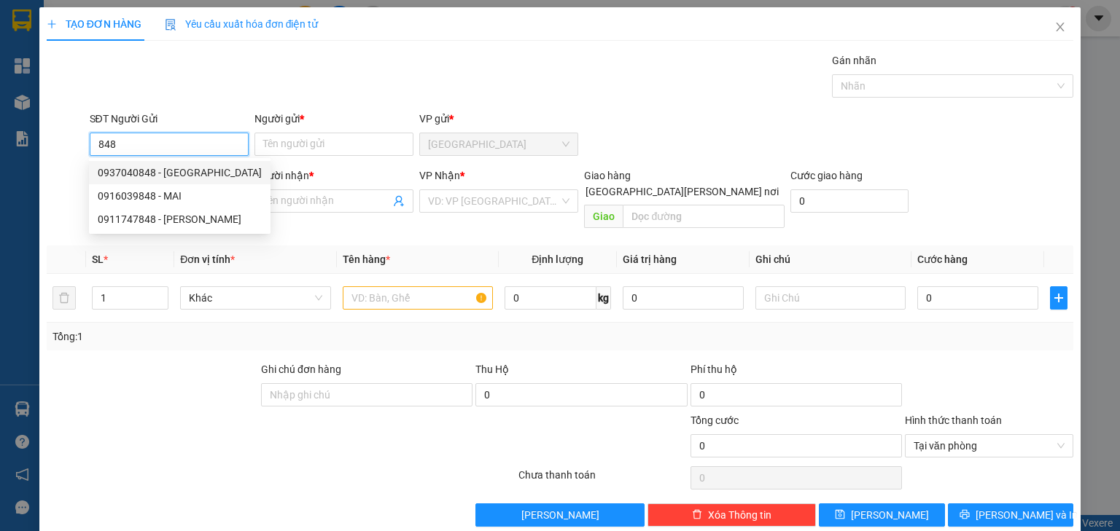
click at [155, 169] on div "0937040848 - NHẬT MỸ" at bounding box center [180, 173] width 164 height 16
type input "0937040848"
type input "NHẬT MỸ"
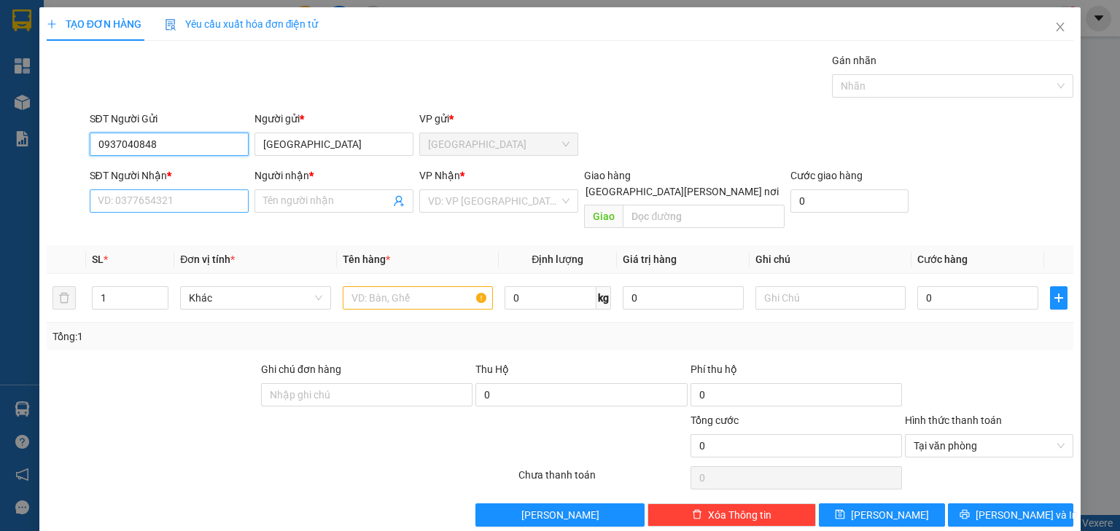
type input "0937040848"
click at [160, 198] on input "SĐT Người Nhận *" at bounding box center [169, 201] width 159 height 23
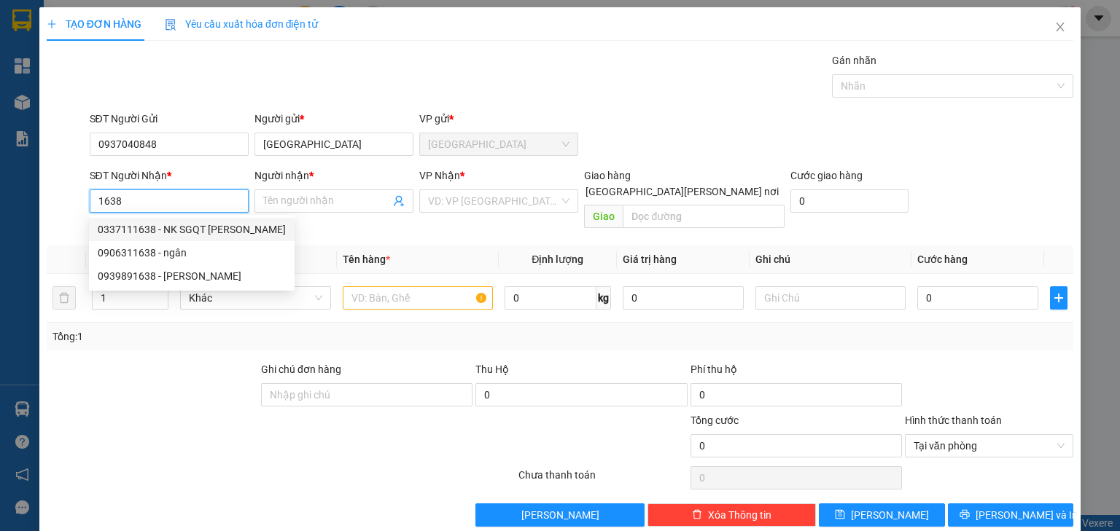
drag, startPoint x: 151, startPoint y: 227, endPoint x: 362, endPoint y: 241, distance: 211.8
click at [152, 227] on div "0337111638 - NK SGQT TÂN HIỆP" at bounding box center [192, 230] width 188 height 16
type input "0337111638"
type input "NK SGQT TÂN HIỆP"
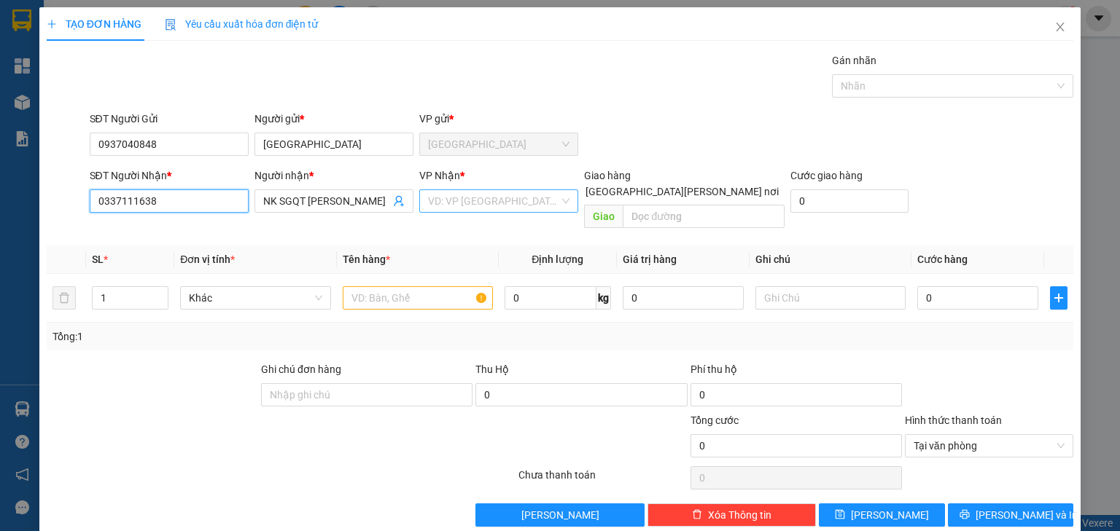
click at [421, 206] on div "VD: VP Sài Gòn" at bounding box center [498, 201] width 159 height 23
type input "0337111638"
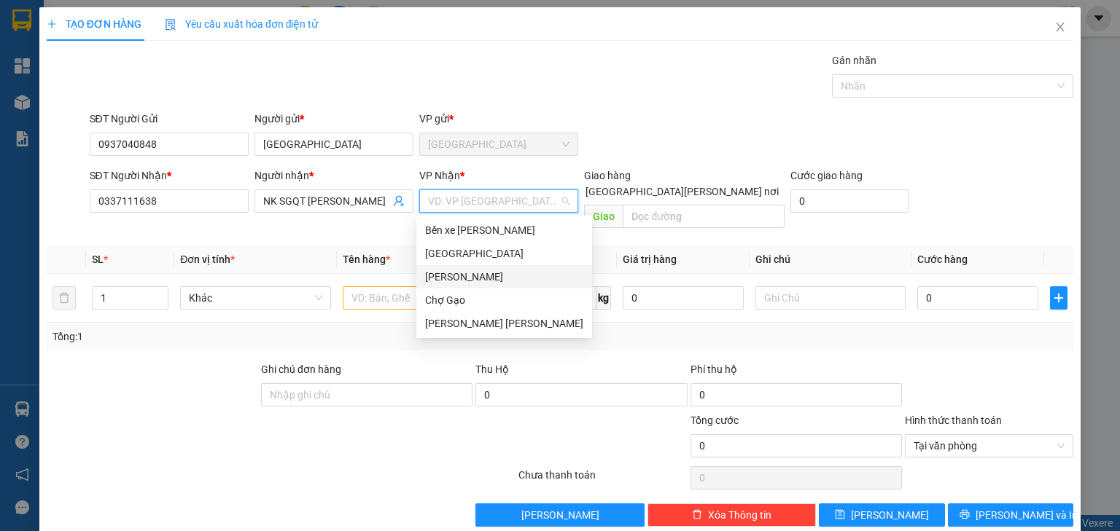
click at [448, 274] on div "Cao Tốc" at bounding box center [504, 277] width 158 height 16
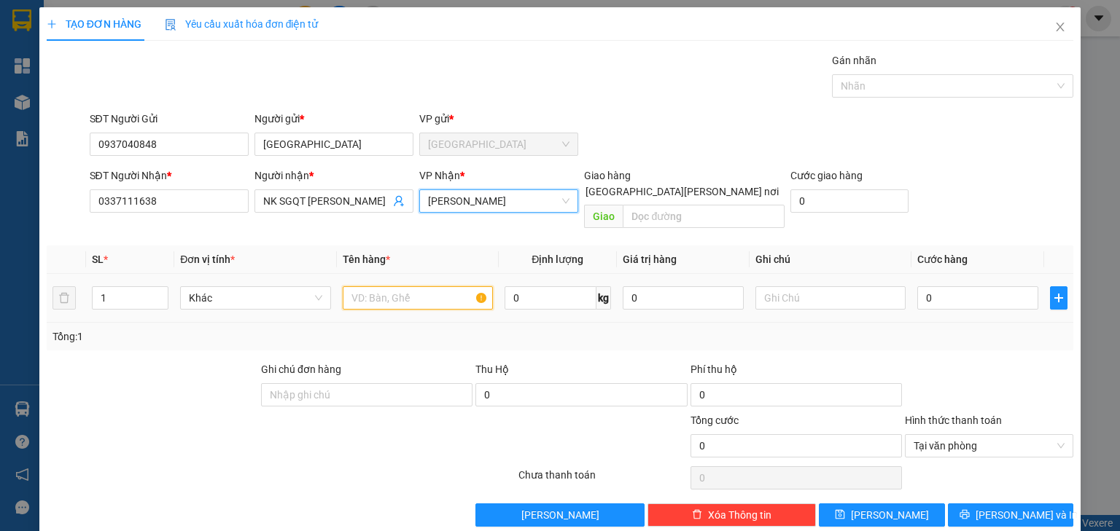
click at [417, 286] on input "text" at bounding box center [418, 297] width 150 height 23
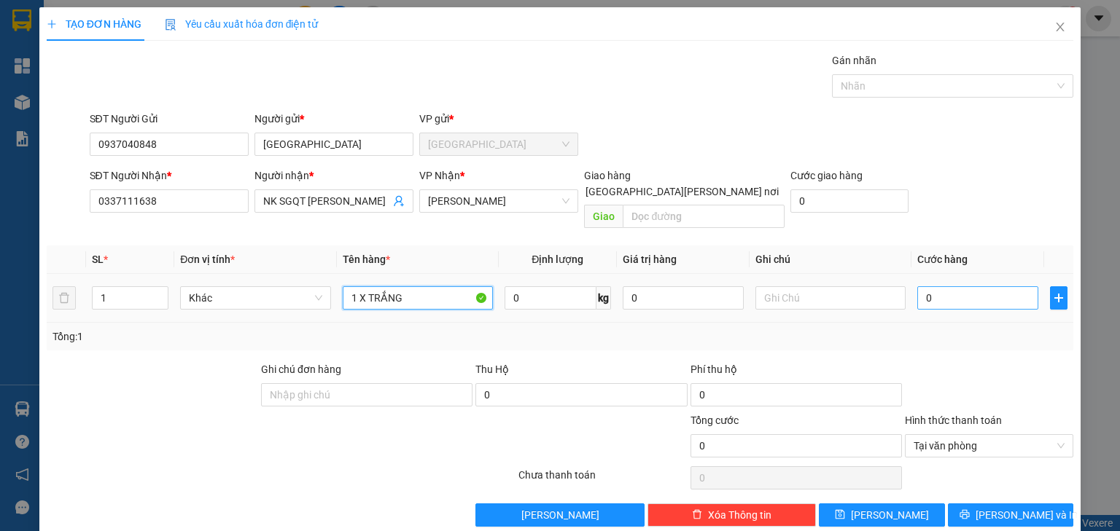
type input "1 X TRẮNG"
click at [938, 288] on input "0" at bounding box center [977, 297] width 121 height 23
type input "1"
type input "15"
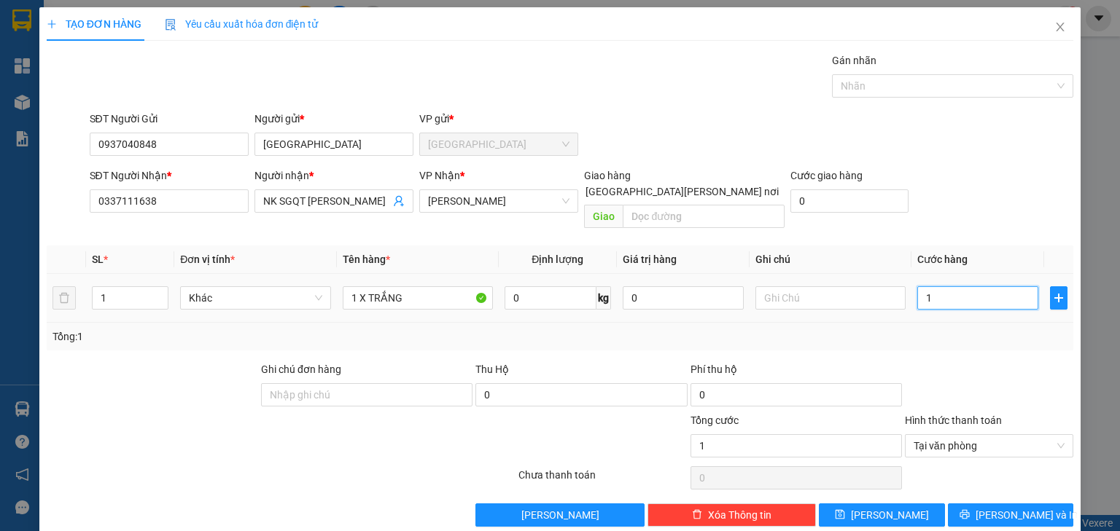
type input "15"
type input "15.000"
click at [990, 507] on span "Lưu và In" at bounding box center [1026, 515] width 102 height 16
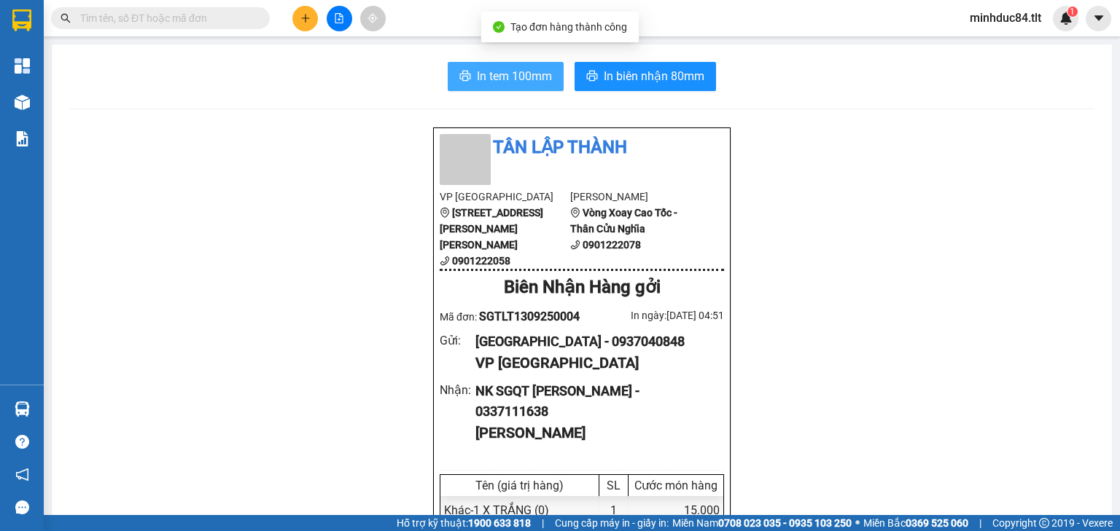
click at [478, 66] on button "In tem 100mm" at bounding box center [506, 76] width 116 height 29
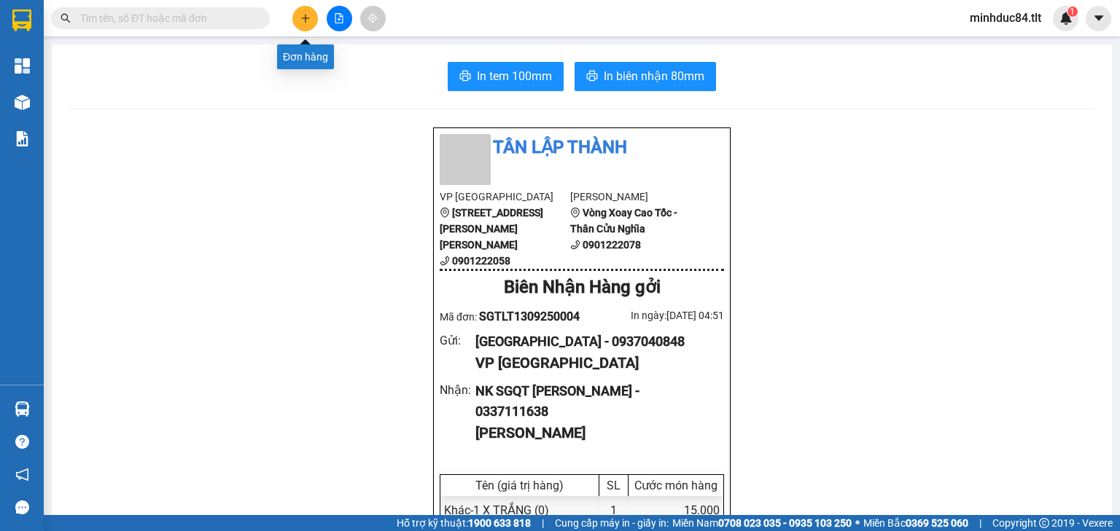
click at [300, 20] on icon "plus" at bounding box center [305, 18] width 10 height 10
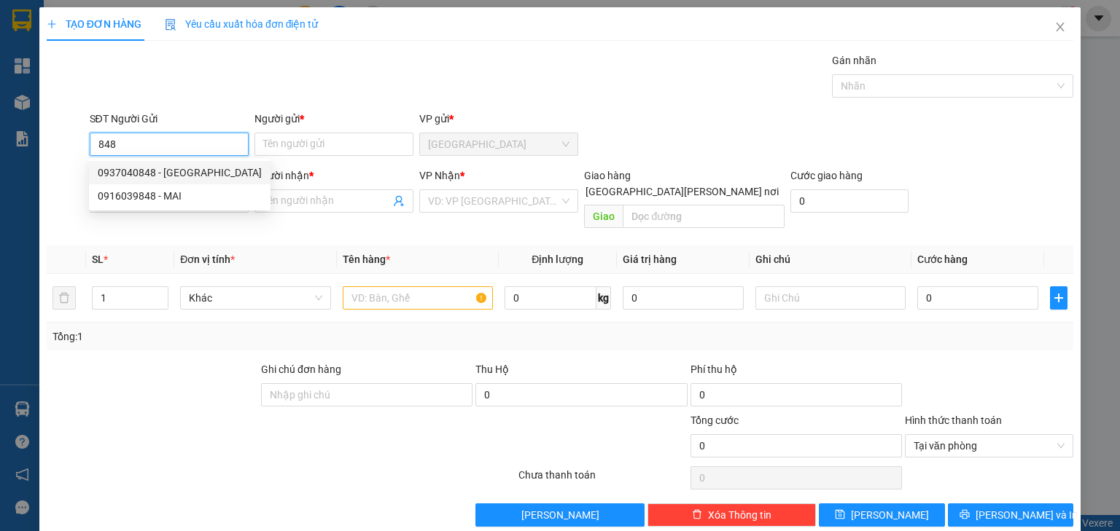
click at [119, 173] on div "0937040848 - NHẬT MỸ" at bounding box center [180, 173] width 164 height 16
type input "0937040848"
type input "NHẬT MỸ"
type input "0937040848"
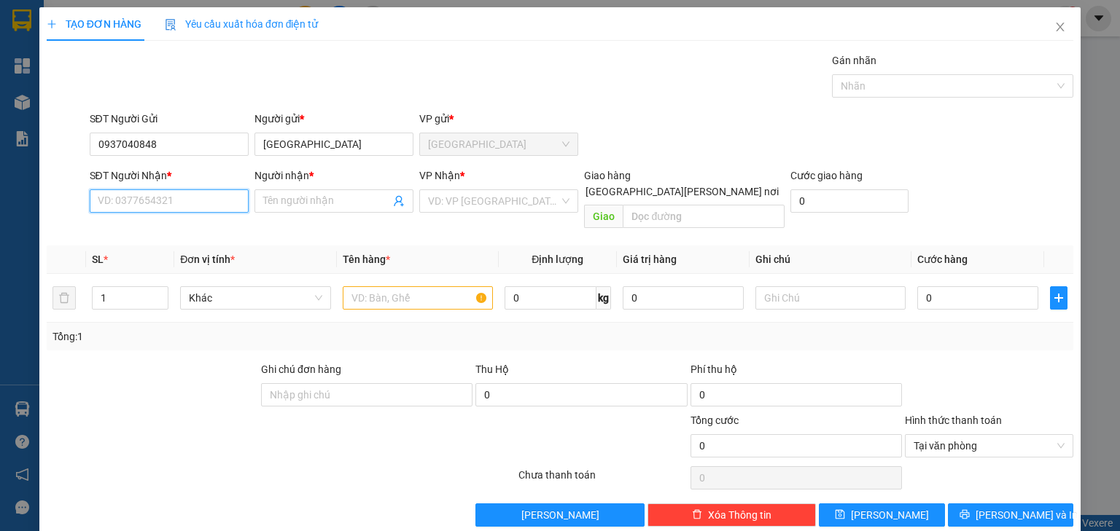
click at [143, 197] on input "SĐT Người Nhận *" at bounding box center [169, 201] width 159 height 23
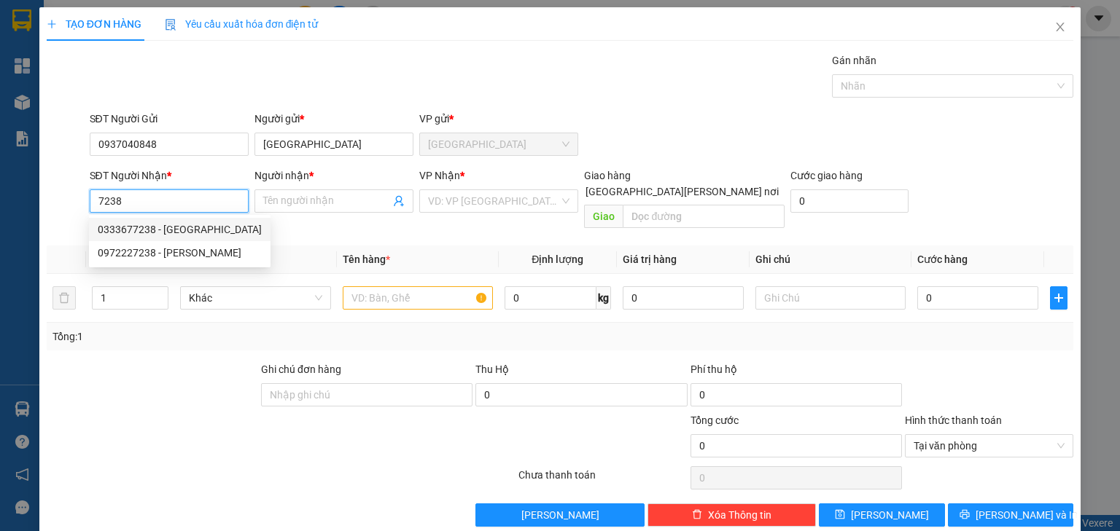
click at [173, 234] on div "0333677238 - SG BẾN TRANH" at bounding box center [180, 230] width 164 height 16
type input "0333677238"
type input "SG BẾN TRANH"
type input "0333677238"
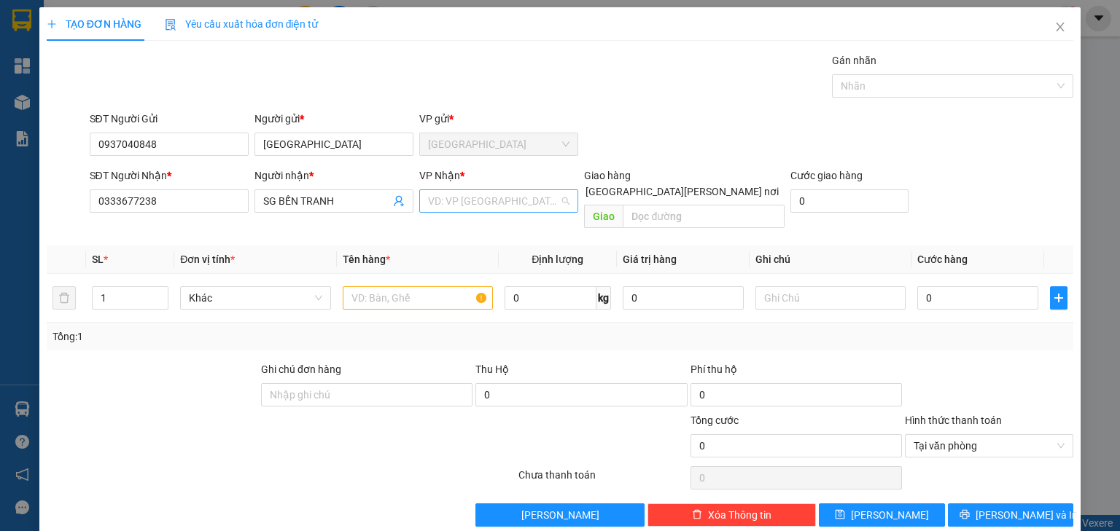
click at [452, 201] on input "search" at bounding box center [493, 201] width 131 height 22
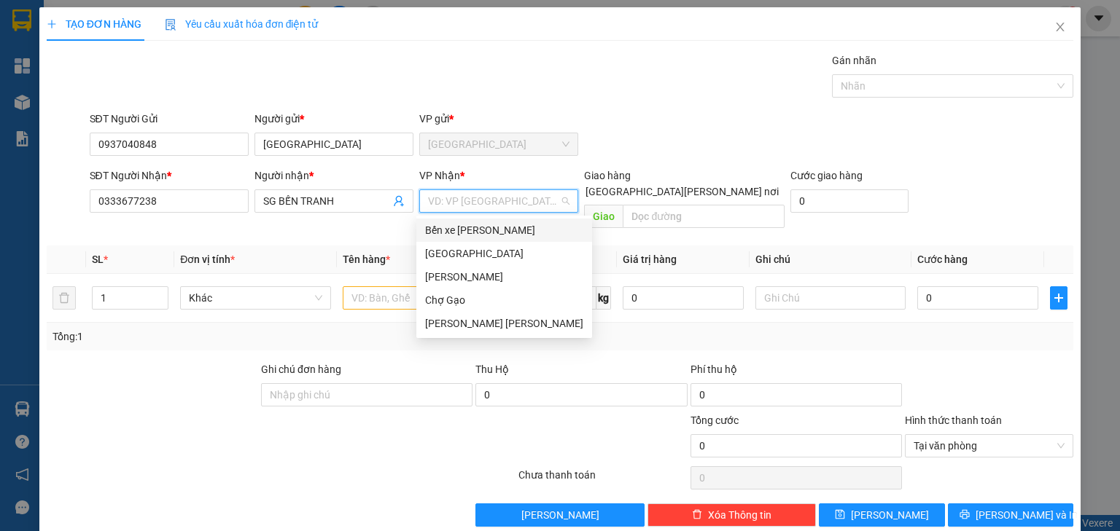
click at [453, 231] on div "Bến xe [GEOGRAPHIC_DATA]" at bounding box center [504, 230] width 158 height 16
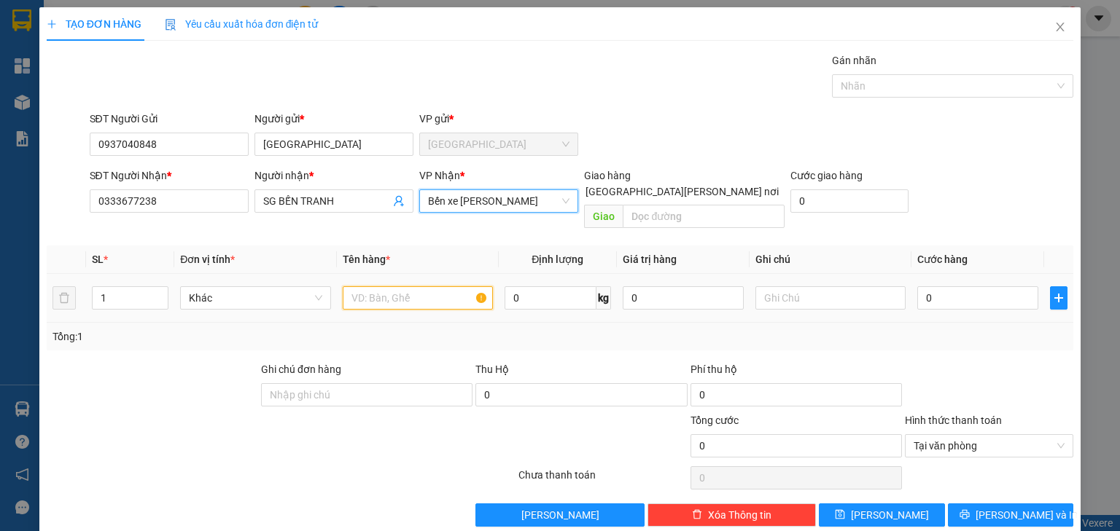
click at [416, 289] on input "text" at bounding box center [418, 297] width 150 height 23
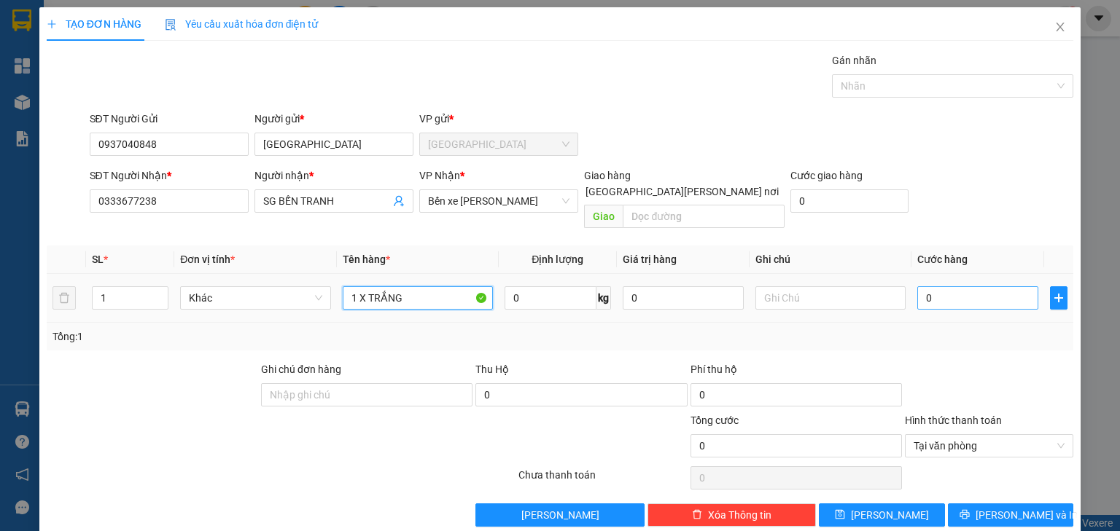
type input "1 X TRẮNG"
click at [959, 286] on input "0" at bounding box center [977, 297] width 121 height 23
type input "1"
type input "15"
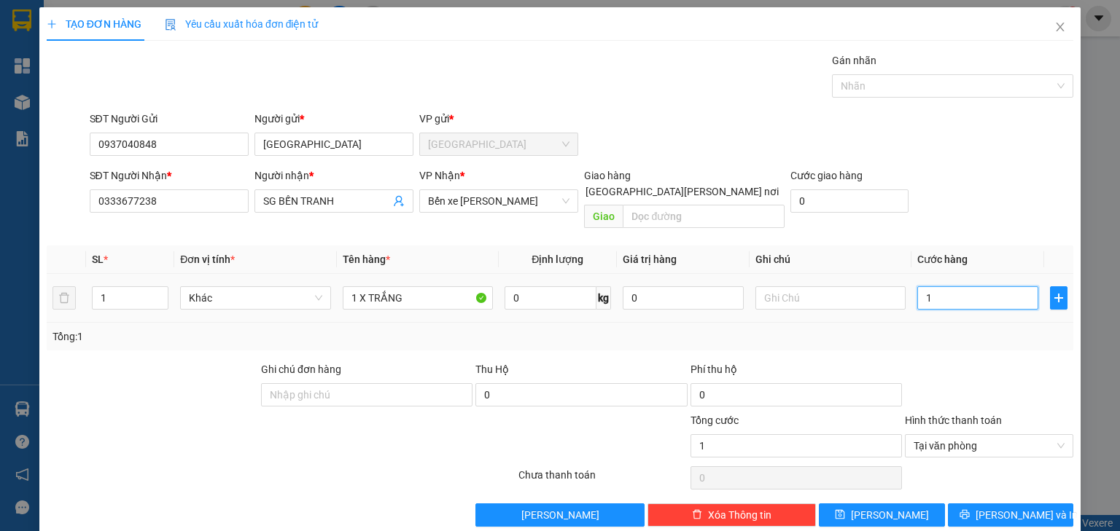
type input "15"
type input "15.000"
click at [991, 507] on span "Lưu và In" at bounding box center [1026, 515] width 102 height 16
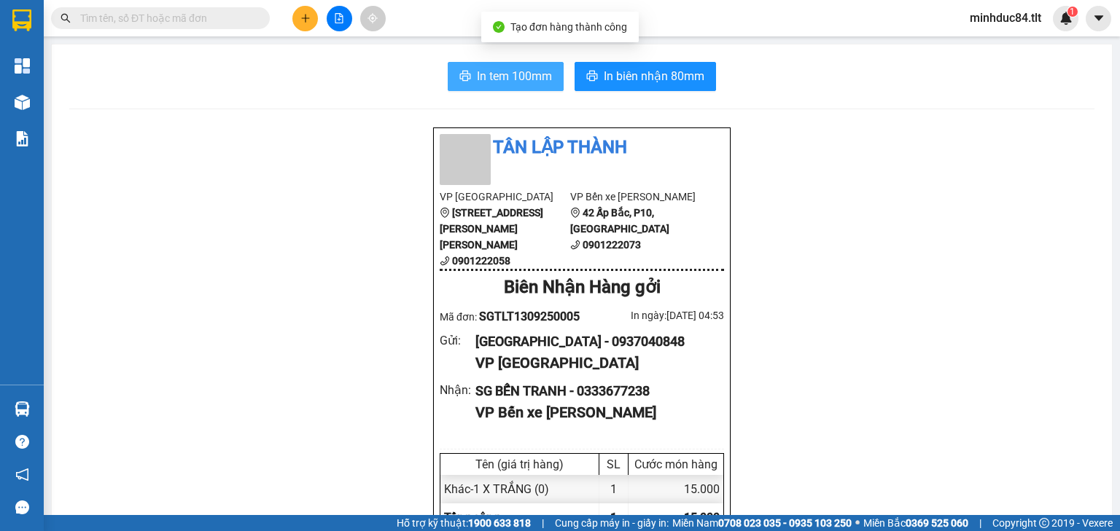
click at [496, 83] on span "In tem 100mm" at bounding box center [514, 76] width 75 height 18
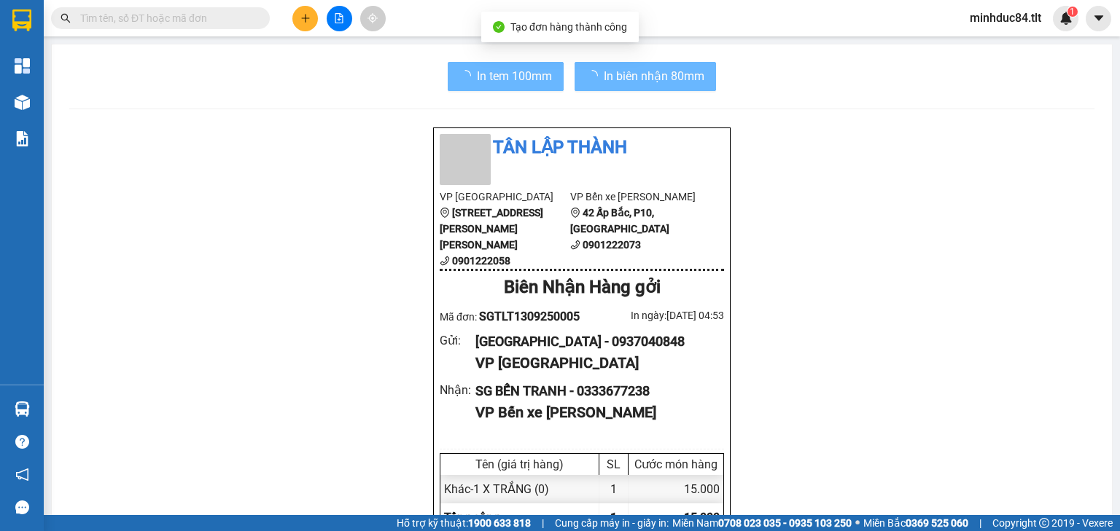
scroll to position [87, 0]
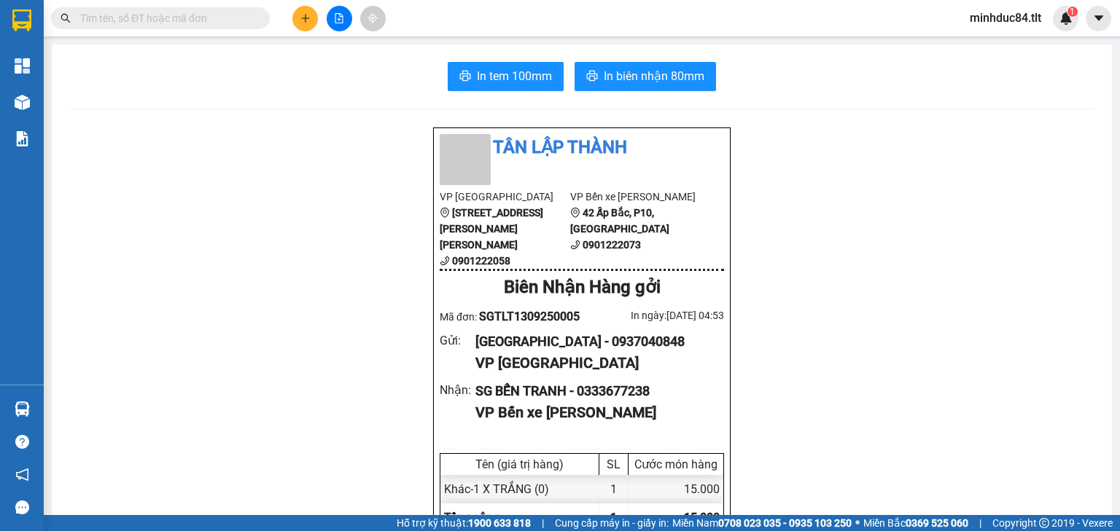
click at [301, 16] on icon "plus" at bounding box center [305, 18] width 10 height 10
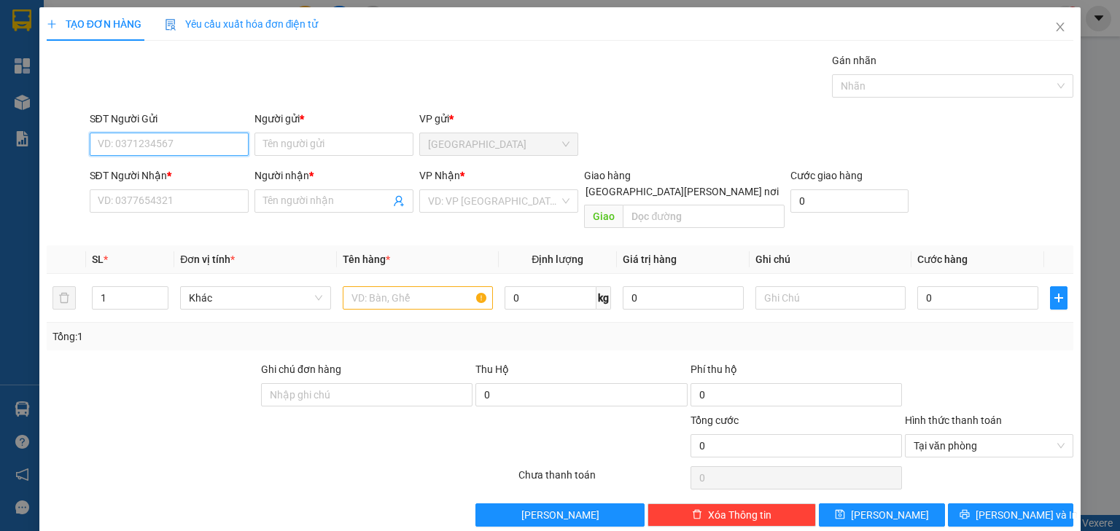
click at [176, 138] on input "SĐT Người Gửi" at bounding box center [169, 144] width 159 height 23
click at [164, 169] on div "0937040848 - NHẬT MỸ" at bounding box center [180, 173] width 164 height 16
type input "0937040848"
type input "NHẬT MỸ"
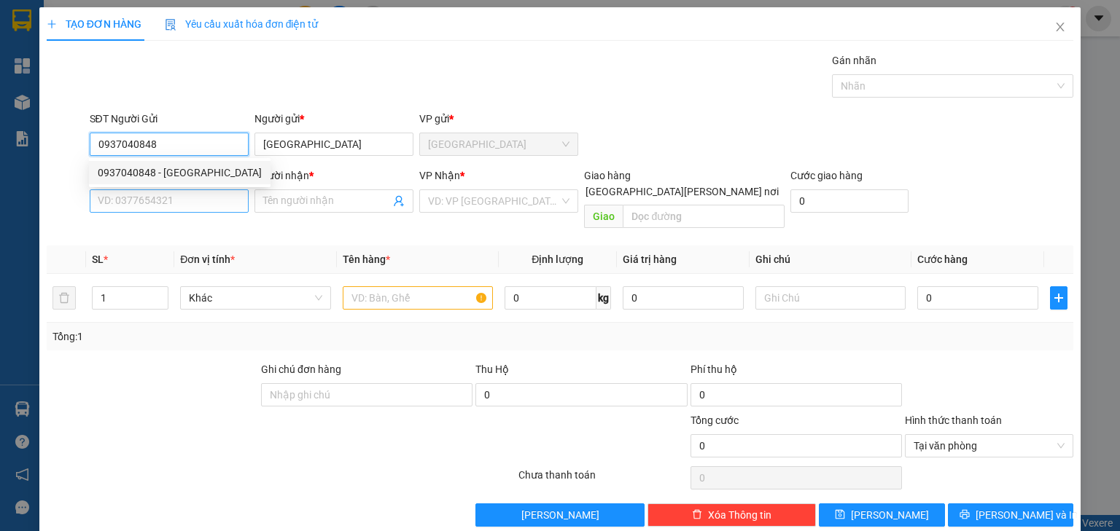
type input "0937040848"
click at [161, 190] on input "SĐT Người Nhận *" at bounding box center [169, 201] width 159 height 23
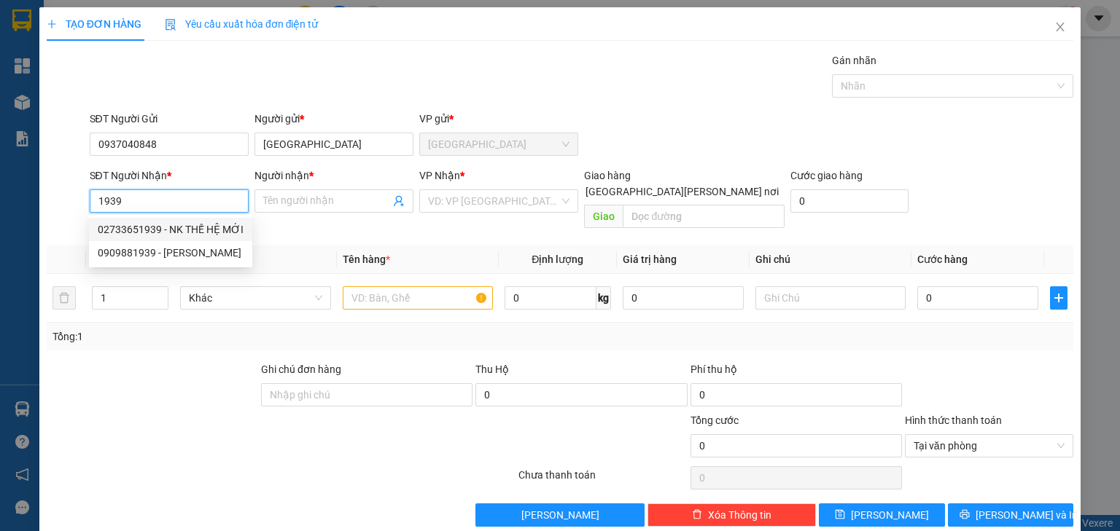
click at [180, 231] on div "02733651939 - NK THẾ HỆ MỚI" at bounding box center [171, 230] width 146 height 16
type input "02733651939"
type input "NK THẾ HỆ MỚI"
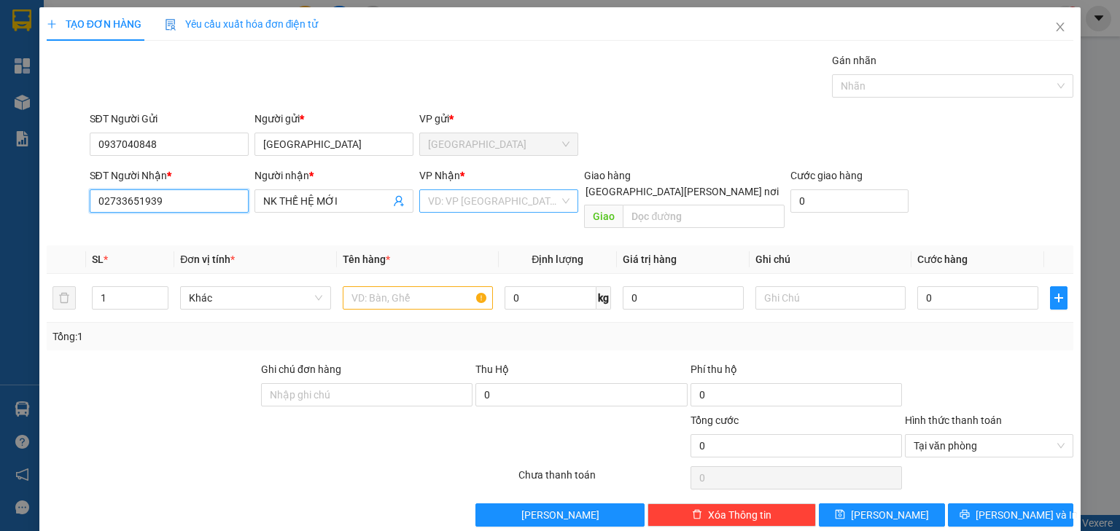
type input "02733651939"
click at [481, 203] on input "search" at bounding box center [493, 201] width 131 height 22
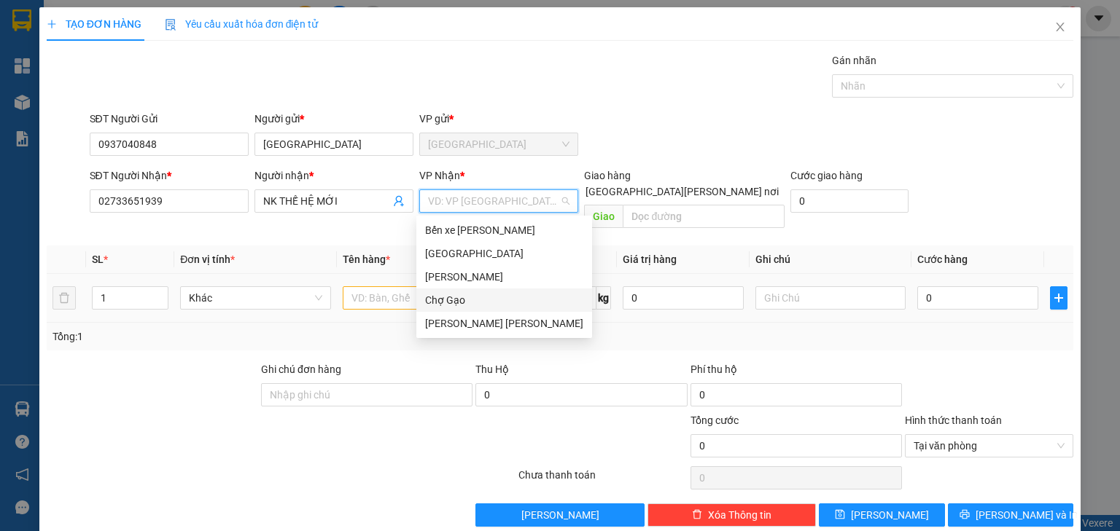
click at [464, 295] on div "Chợ Gạo" at bounding box center [504, 300] width 158 height 16
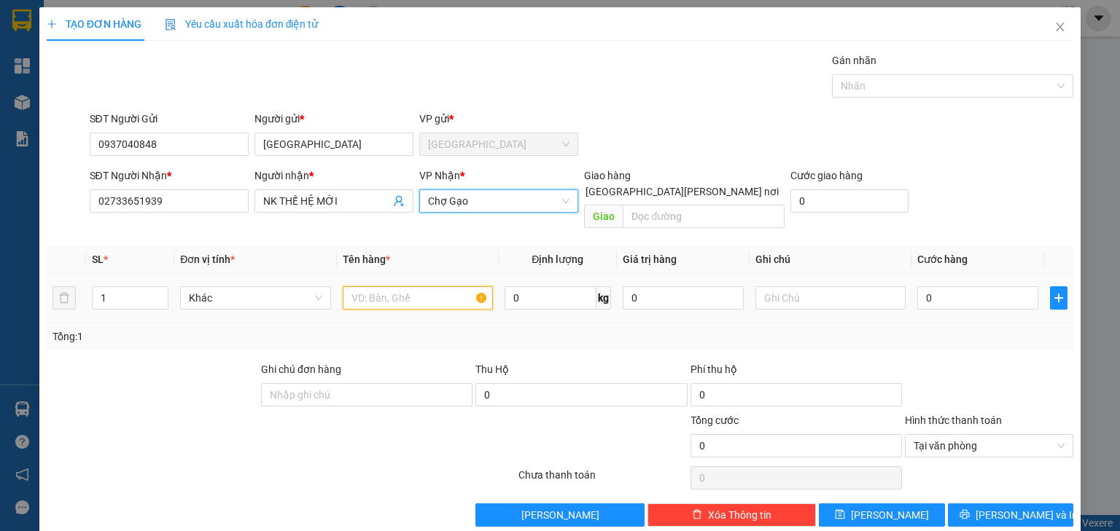
click at [420, 286] on input "text" at bounding box center [418, 297] width 150 height 23
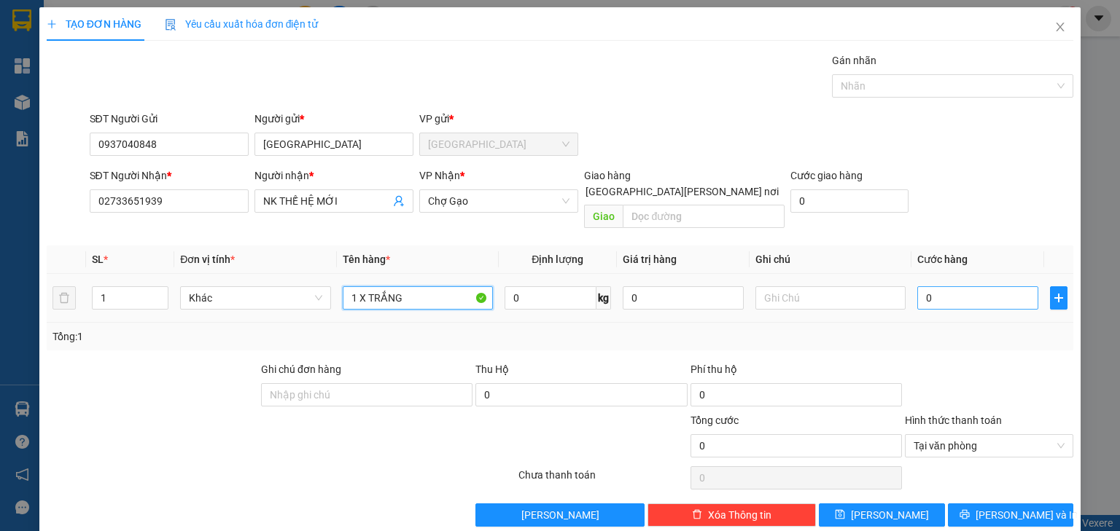
type input "1 X TRẮNG"
click at [932, 286] on input "0" at bounding box center [977, 297] width 121 height 23
type input "15"
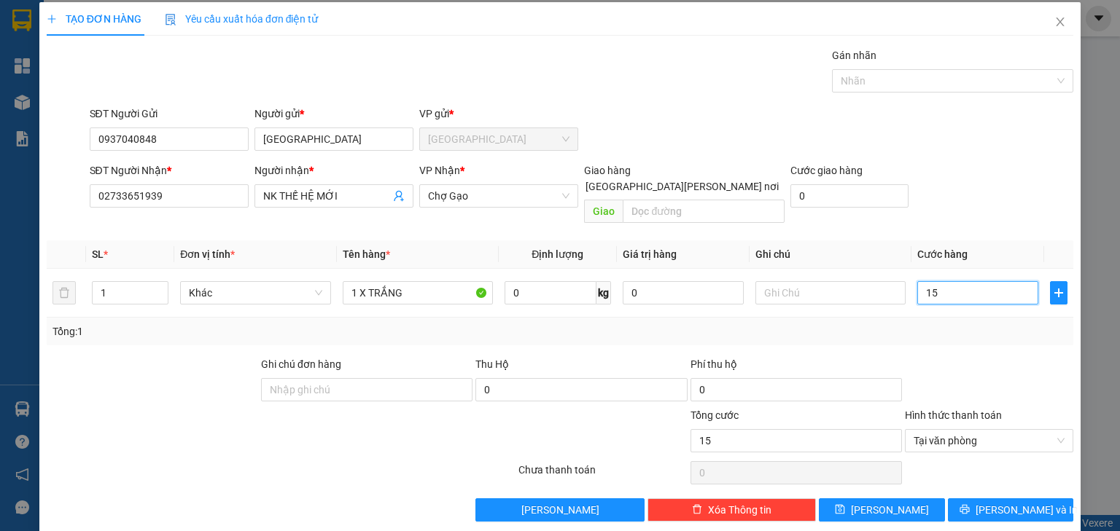
scroll to position [7, 0]
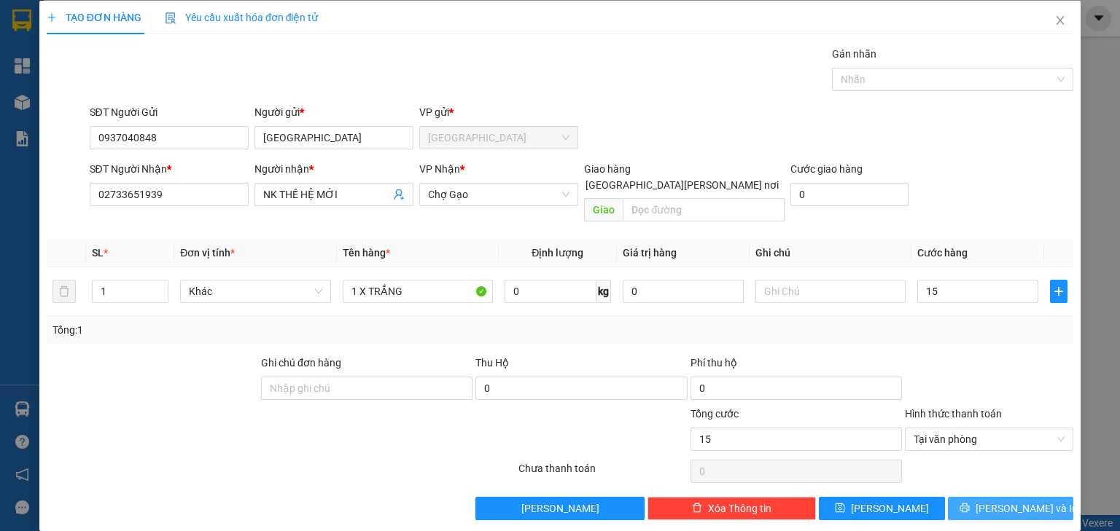
type input "15.000"
click at [996, 501] on span "Lưu và In" at bounding box center [1026, 509] width 102 height 16
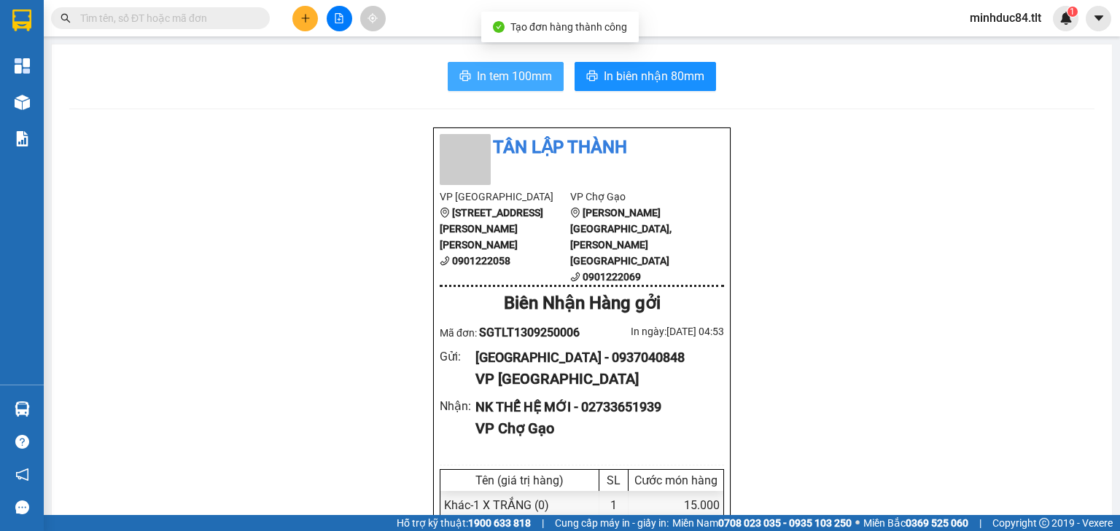
click at [496, 74] on span "In tem 100mm" at bounding box center [514, 76] width 75 height 18
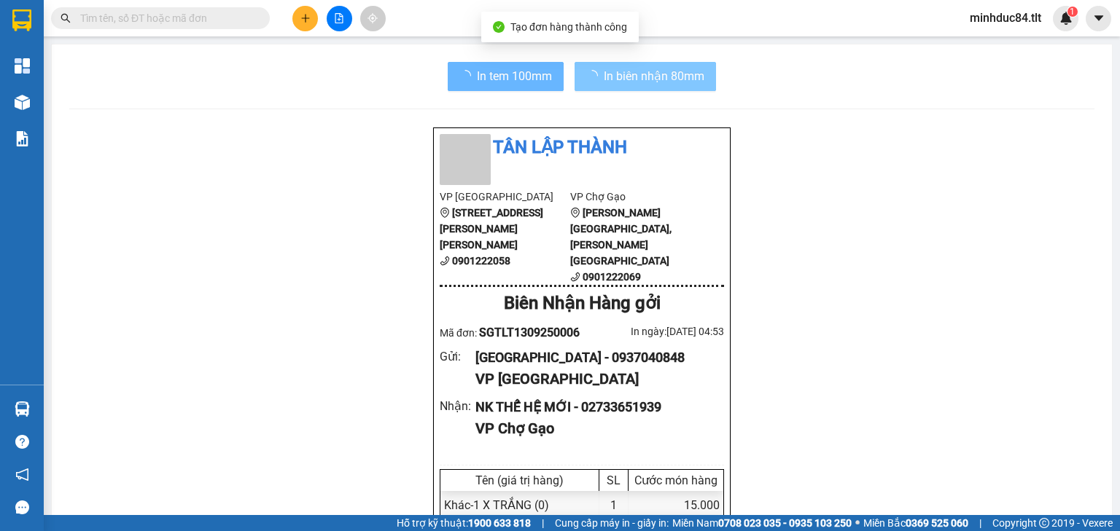
scroll to position [87, 0]
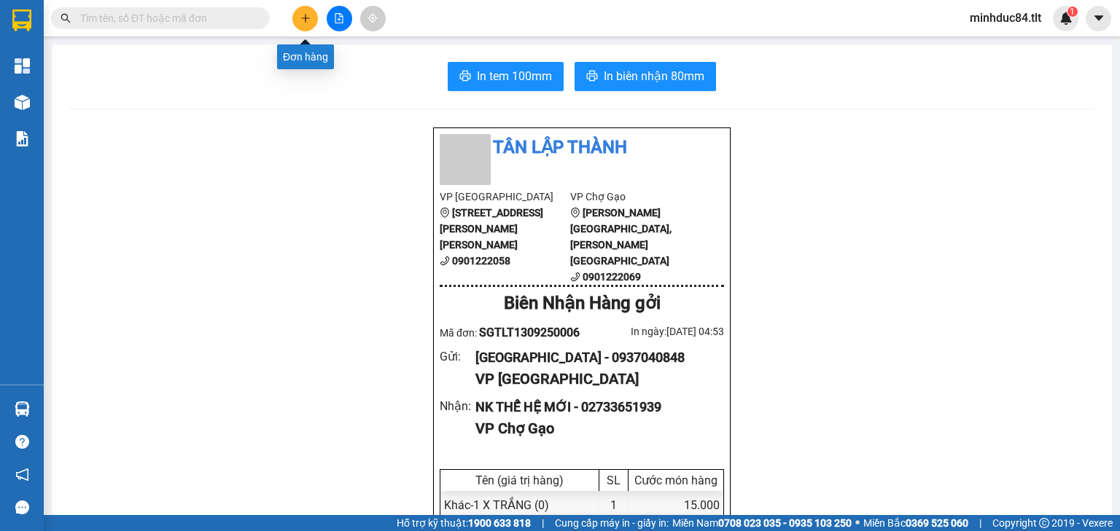
click at [303, 21] on icon "plus" at bounding box center [305, 18] width 10 height 10
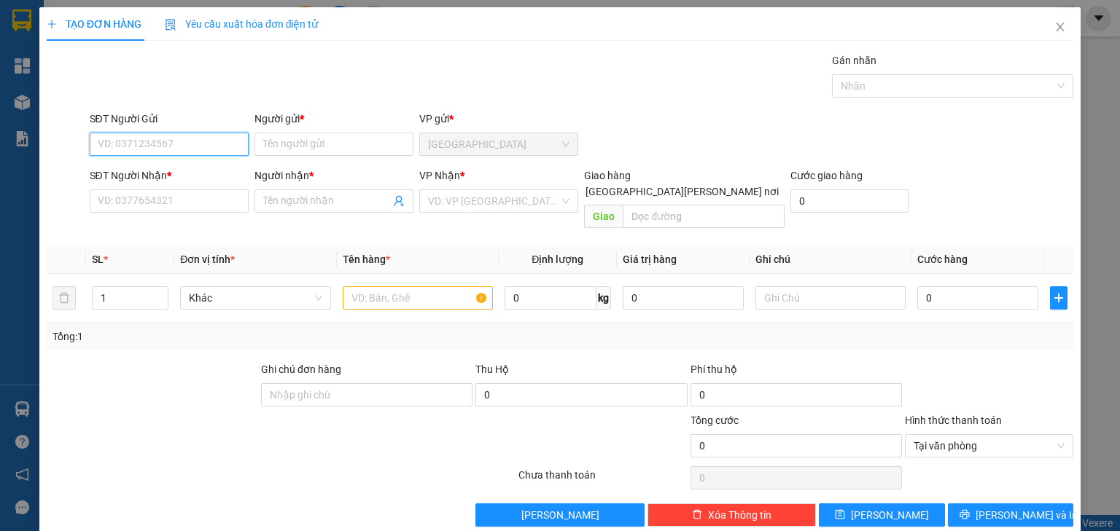
click at [176, 136] on input "SĐT Người Gửi" at bounding box center [169, 144] width 159 height 23
click at [172, 172] on div "0937040848 - NHẬT MỸ" at bounding box center [180, 173] width 164 height 16
type input "0937040848"
type input "NHẬT MỸ"
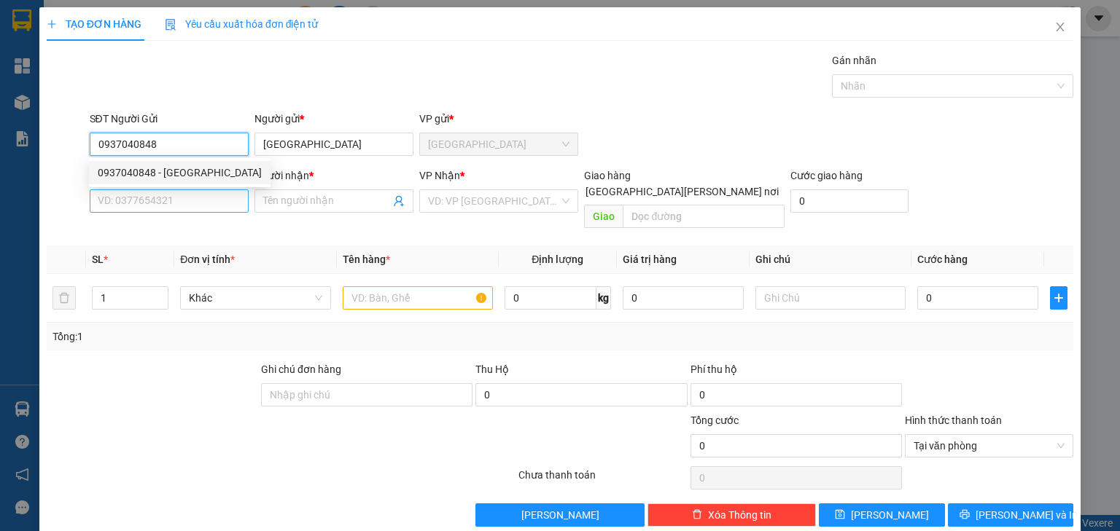
type input "0937040848"
click at [174, 198] on input "SĐT Người Nhận *" at bounding box center [169, 201] width 159 height 23
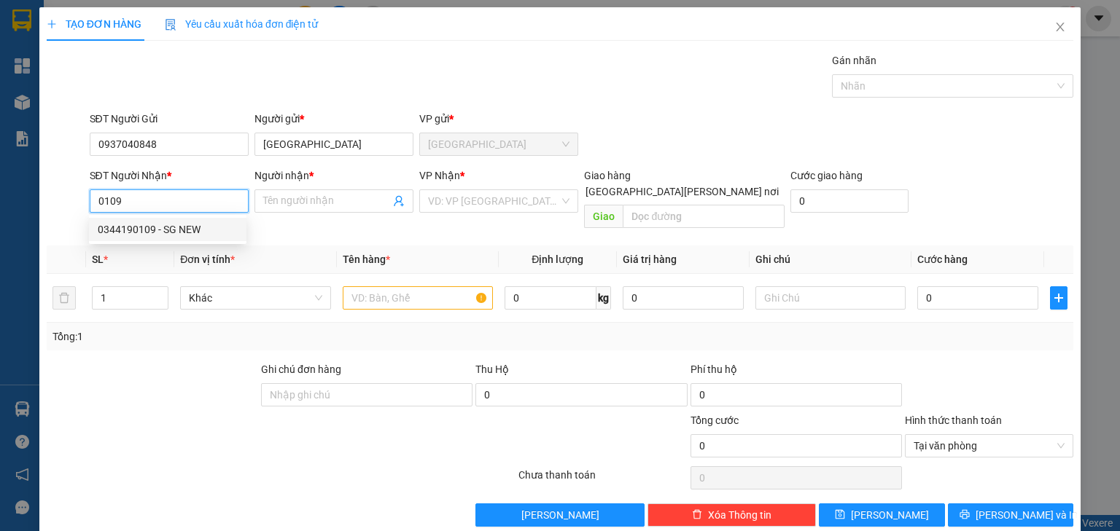
click at [167, 228] on div "0344190109 - SG NEW" at bounding box center [168, 230] width 140 height 16
type input "0344190109"
type input "SG NEW"
type input "0344190109"
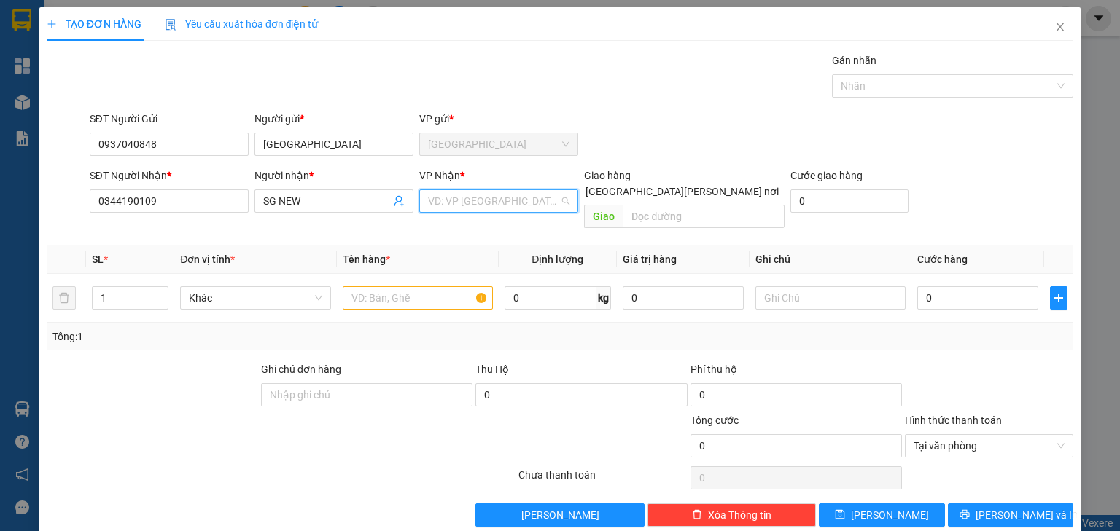
click at [449, 203] on input "search" at bounding box center [493, 201] width 131 height 22
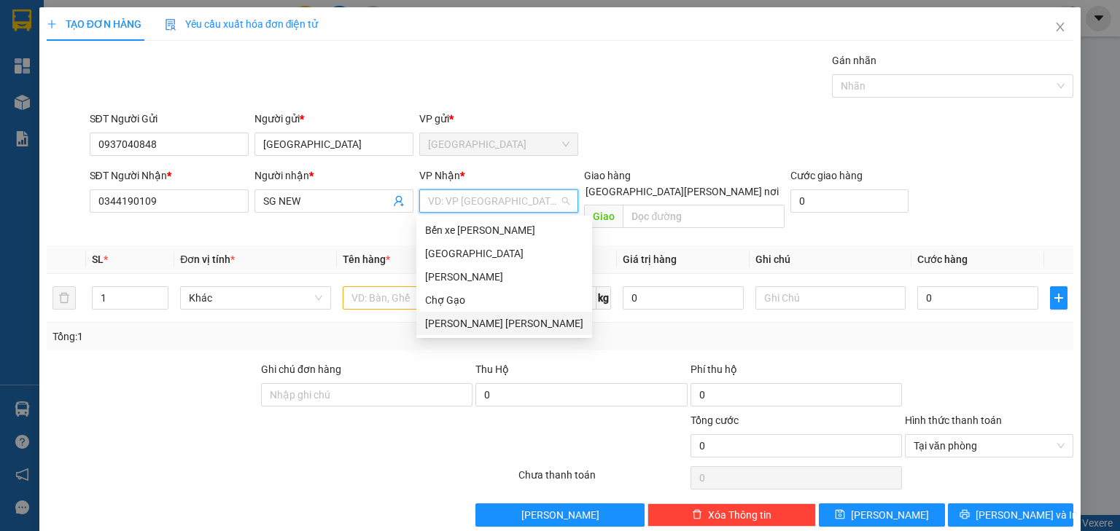
click at [457, 321] on div "Nguyễn Văn Nguyễn" at bounding box center [504, 324] width 158 height 16
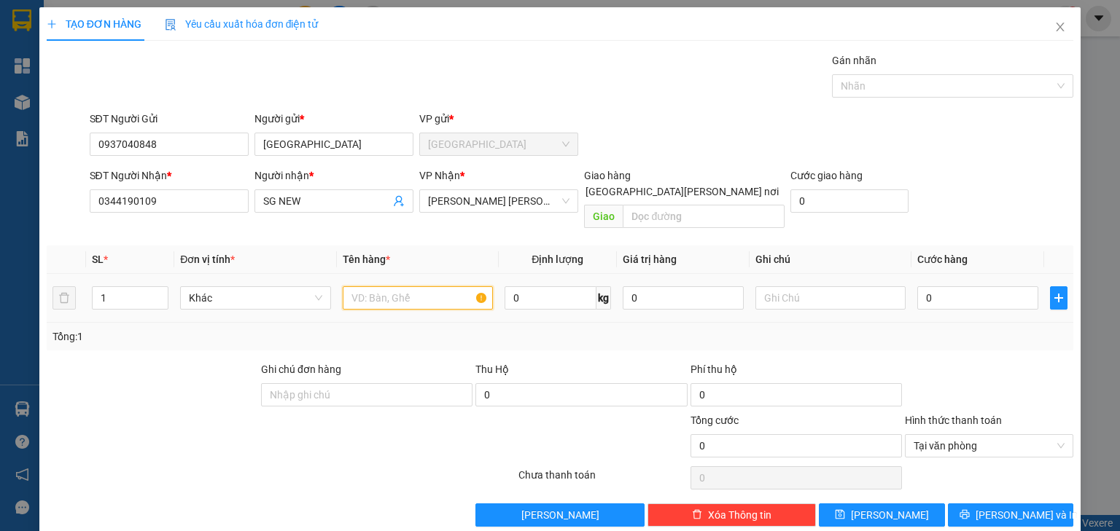
click at [390, 286] on input "text" at bounding box center [418, 297] width 150 height 23
type input "1 X TRẮNG"
click at [961, 286] on input "0" at bounding box center [977, 297] width 121 height 23
type input "1"
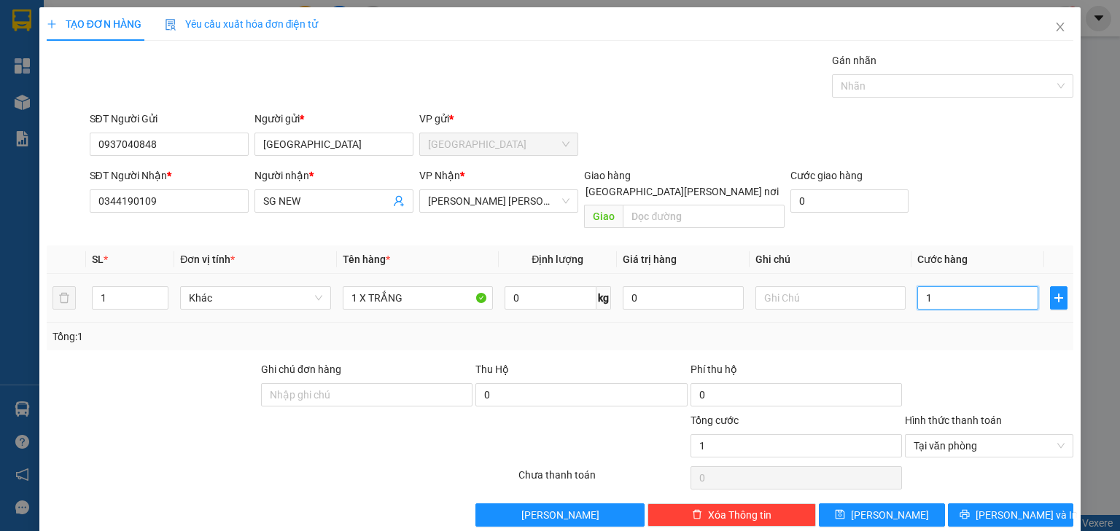
type input "15"
type input "15.000"
click at [969, 510] on icon "printer" at bounding box center [964, 515] width 10 height 10
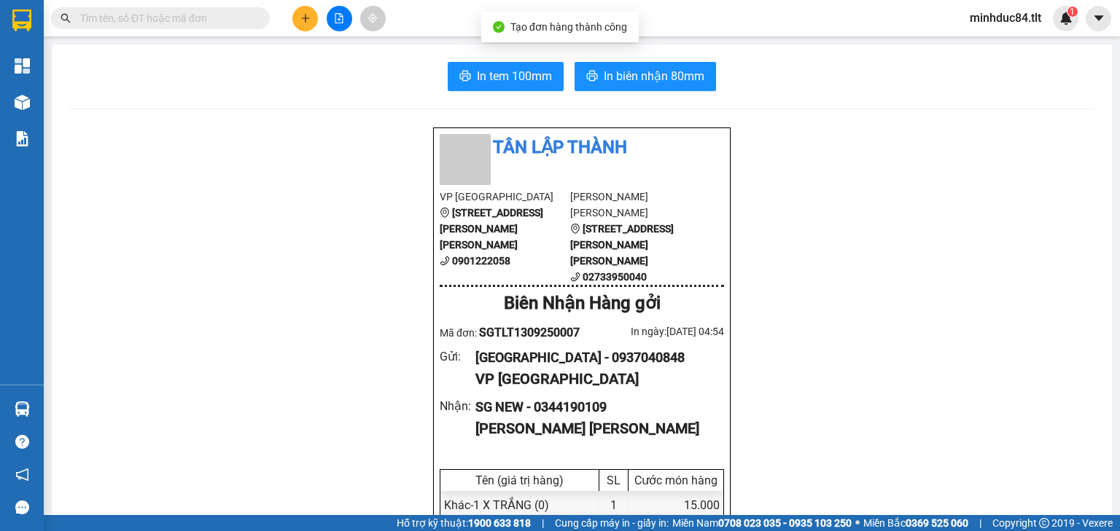
click at [516, 85] on button "In tem 100mm" at bounding box center [506, 76] width 116 height 29
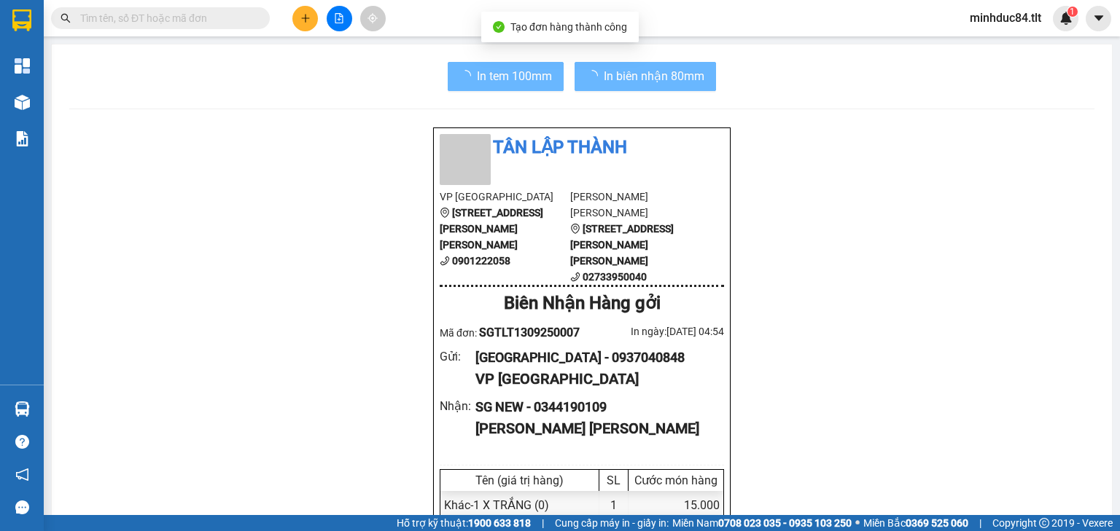
scroll to position [87, 0]
